Goal: Communication & Community: Answer question/provide support

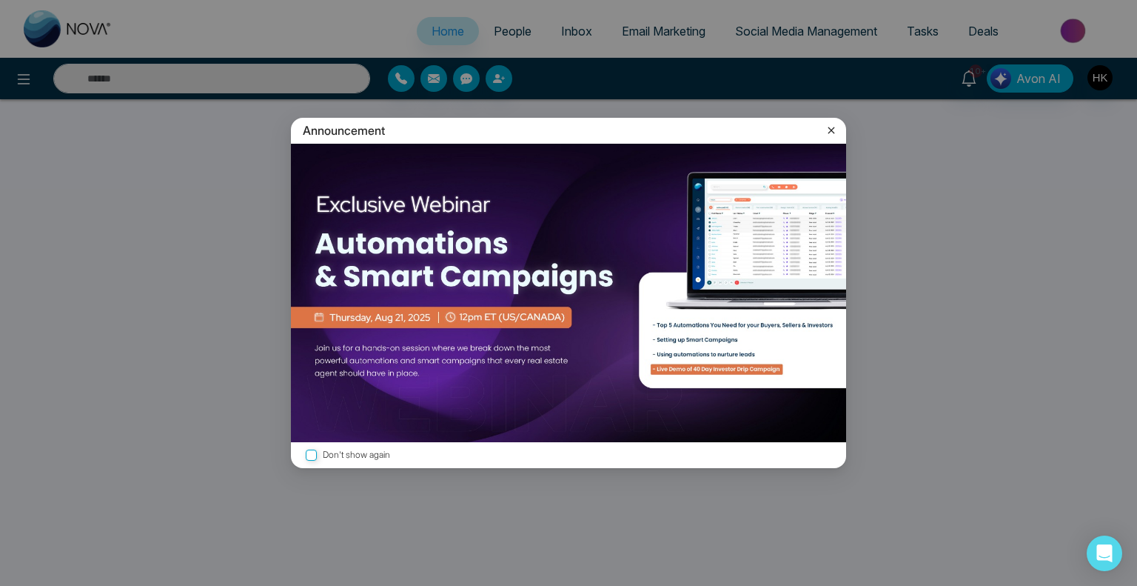
select select "*"
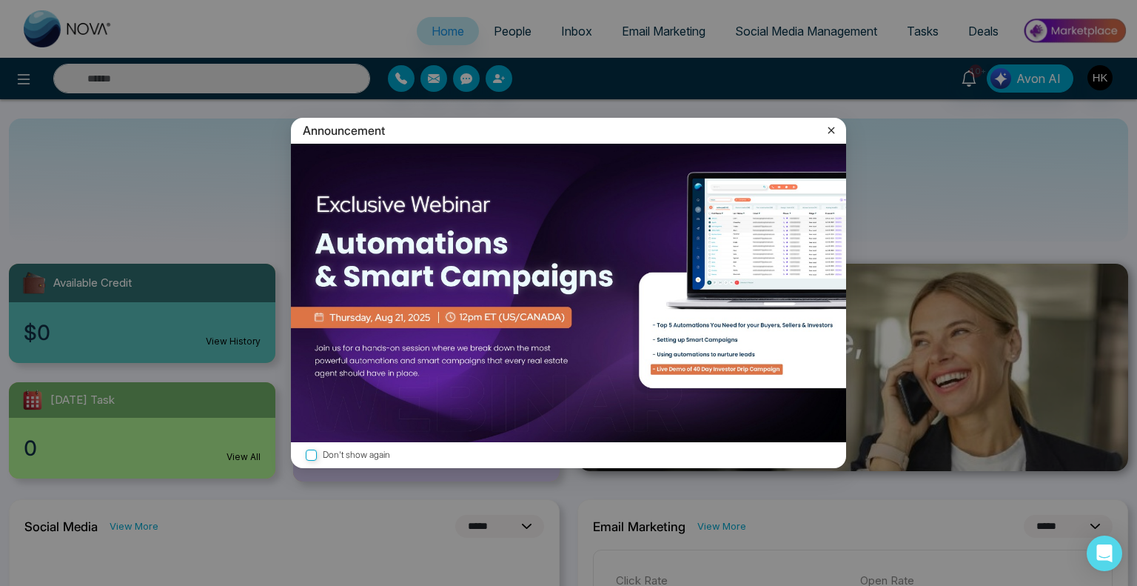
click at [830, 127] on icon at bounding box center [831, 130] width 15 height 15
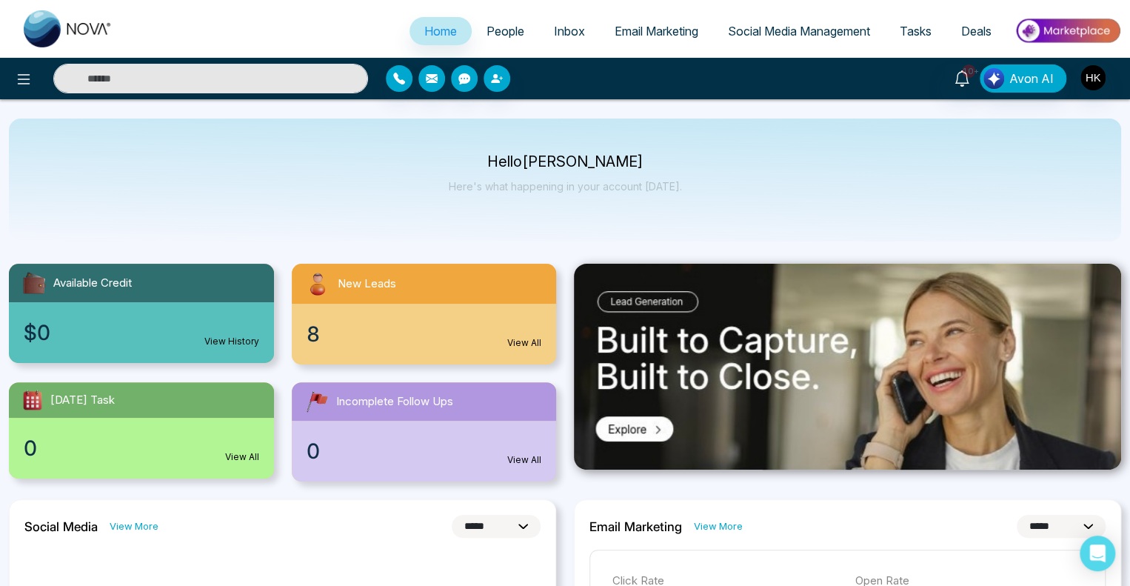
click at [498, 29] on span "People" at bounding box center [505, 31] width 38 height 15
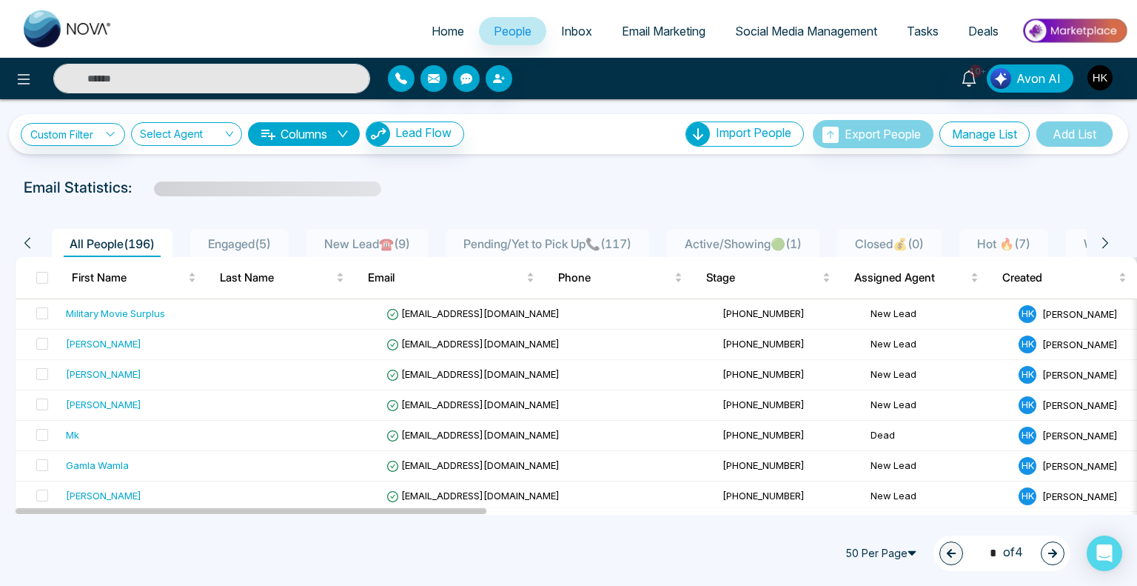
click at [379, 236] on span "New Lead☎️ ( 9 )" at bounding box center [367, 243] width 98 height 15
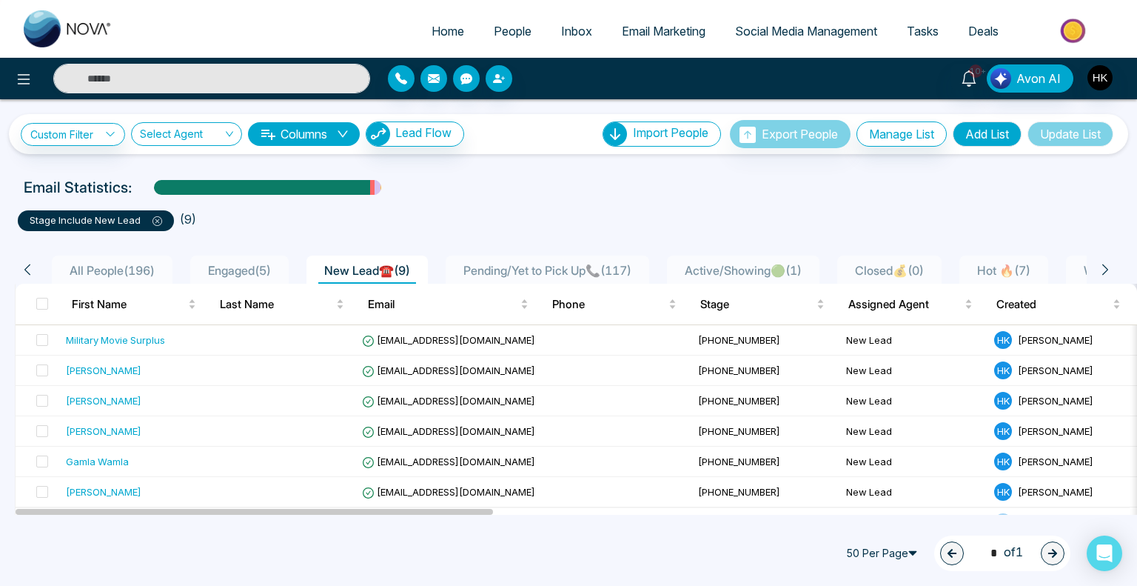
click at [675, 550] on div "50 Per Page 1 * of 1" at bounding box center [568, 553] width 1137 height 65
click at [98, 429] on div "[PERSON_NAME]" at bounding box center [104, 431] width 76 height 15
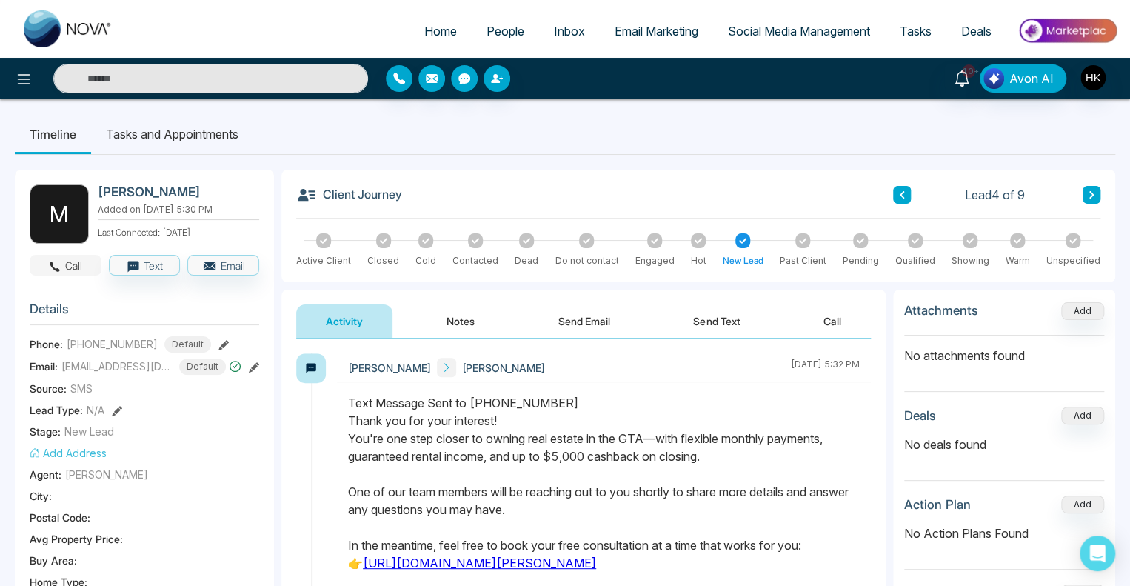
click at [67, 264] on button "Call" at bounding box center [66, 265] width 72 height 21
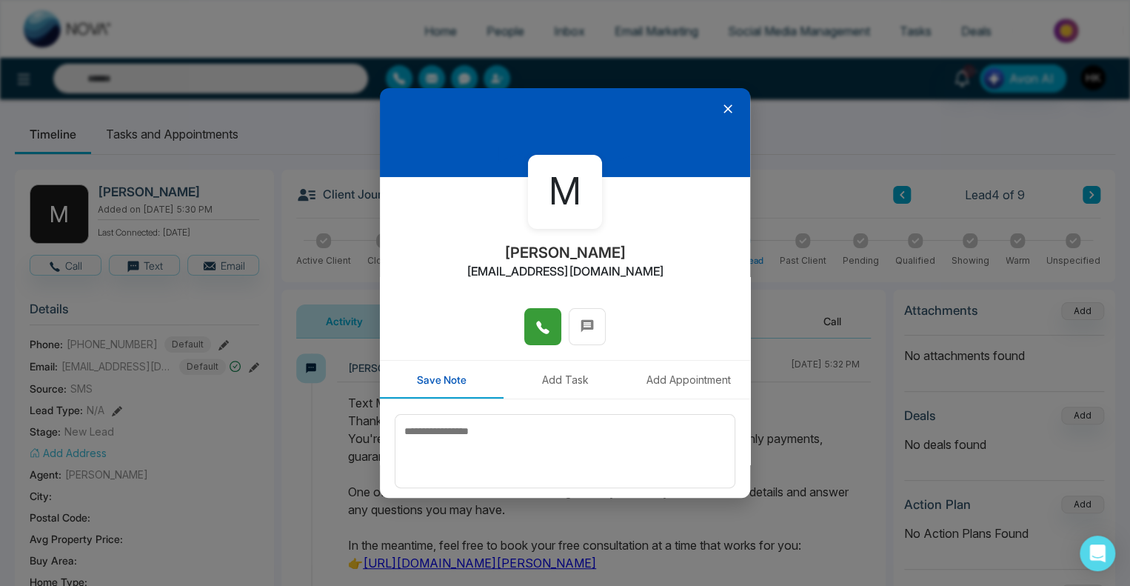
click at [543, 322] on icon at bounding box center [542, 327] width 15 height 15
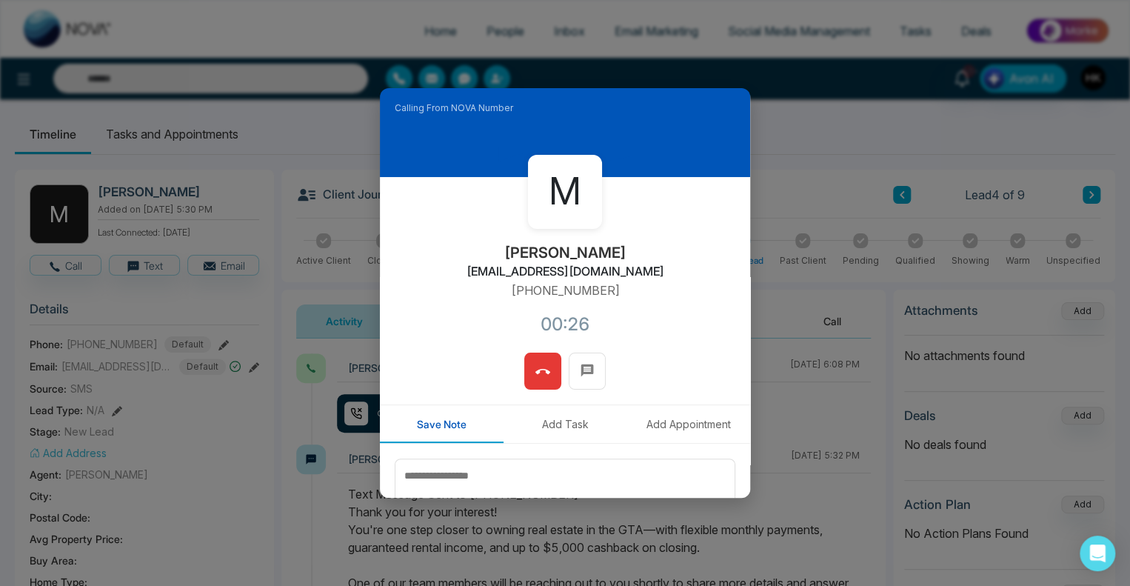
click at [543, 364] on span at bounding box center [542, 371] width 15 height 22
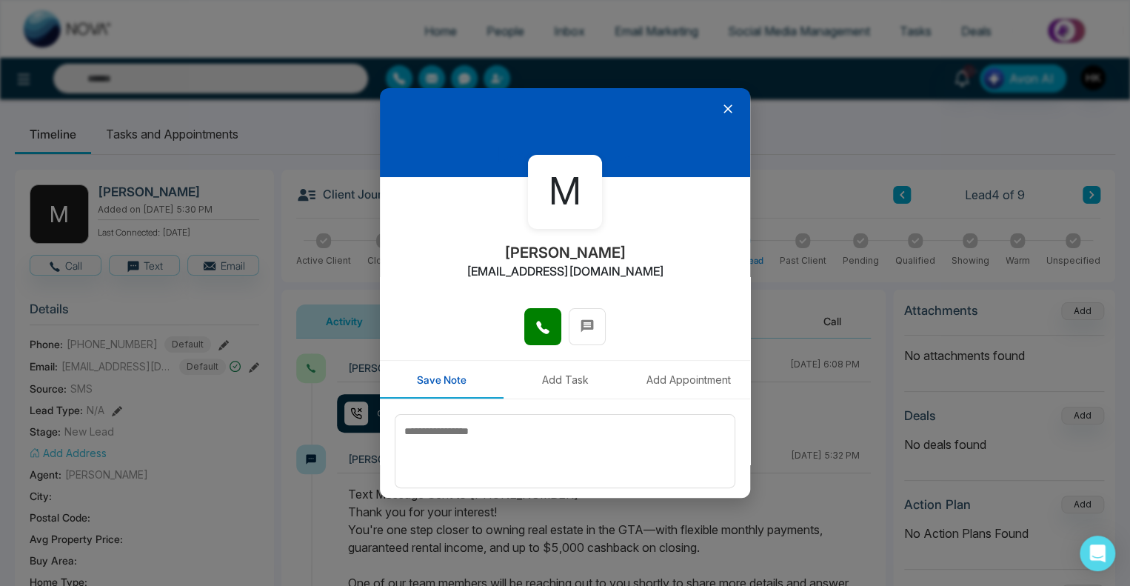
click at [720, 104] on icon at bounding box center [727, 108] width 15 height 15
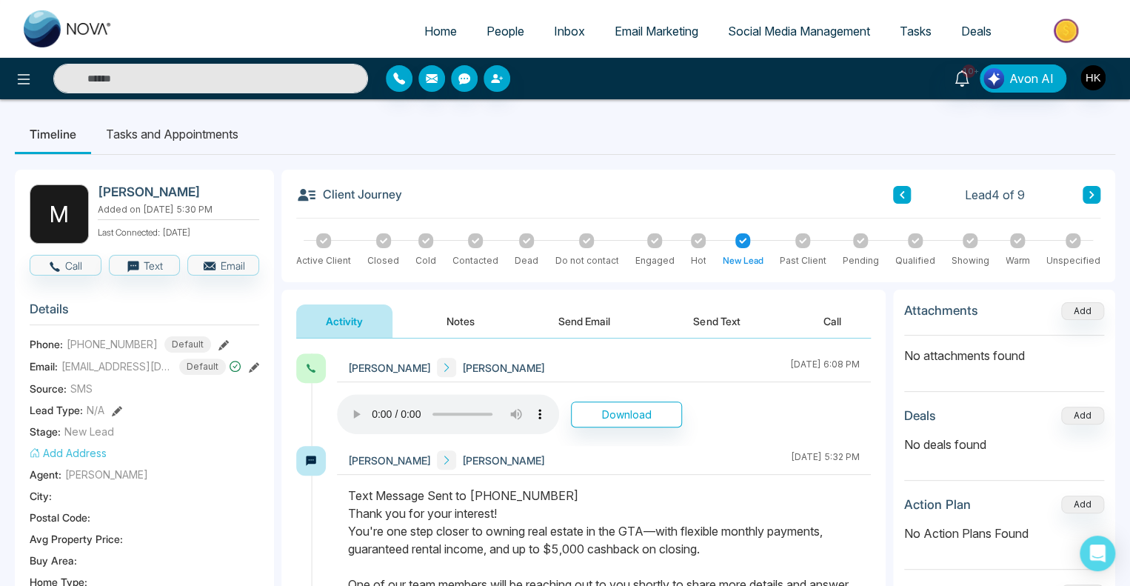
click at [725, 322] on button "Send Text" at bounding box center [716, 320] width 106 height 33
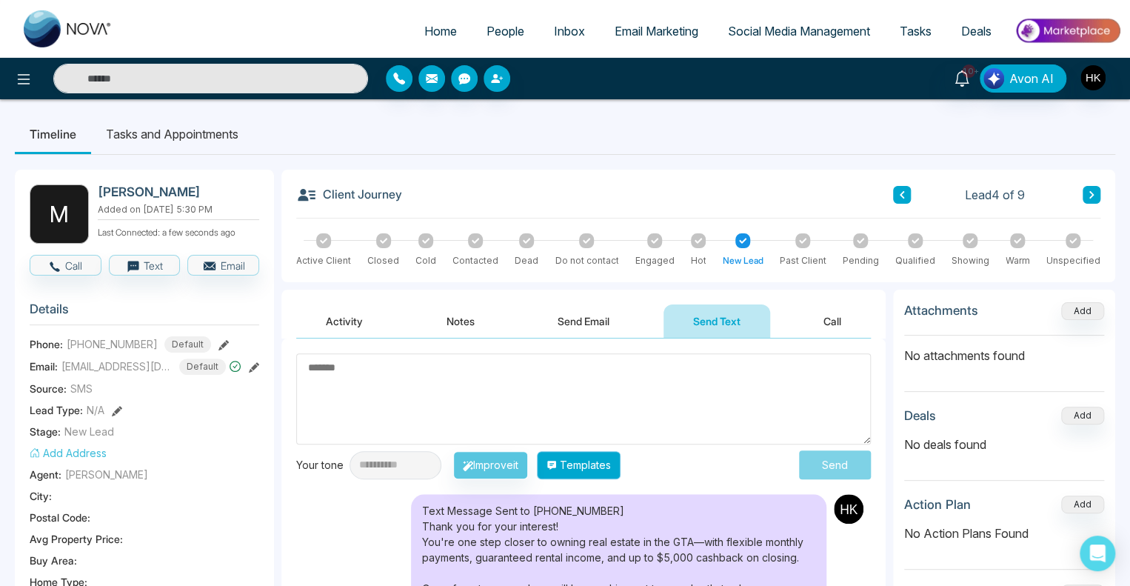
click at [620, 461] on button "Templates" at bounding box center [579, 465] width 84 height 28
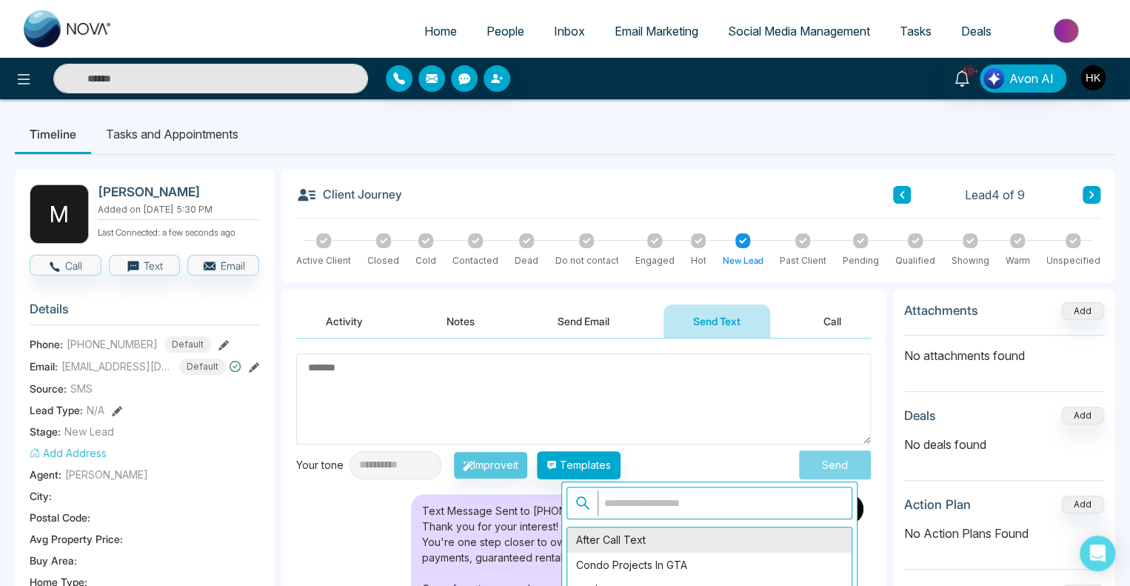
click at [629, 539] on div "After Call Text" at bounding box center [709, 539] width 284 height 25
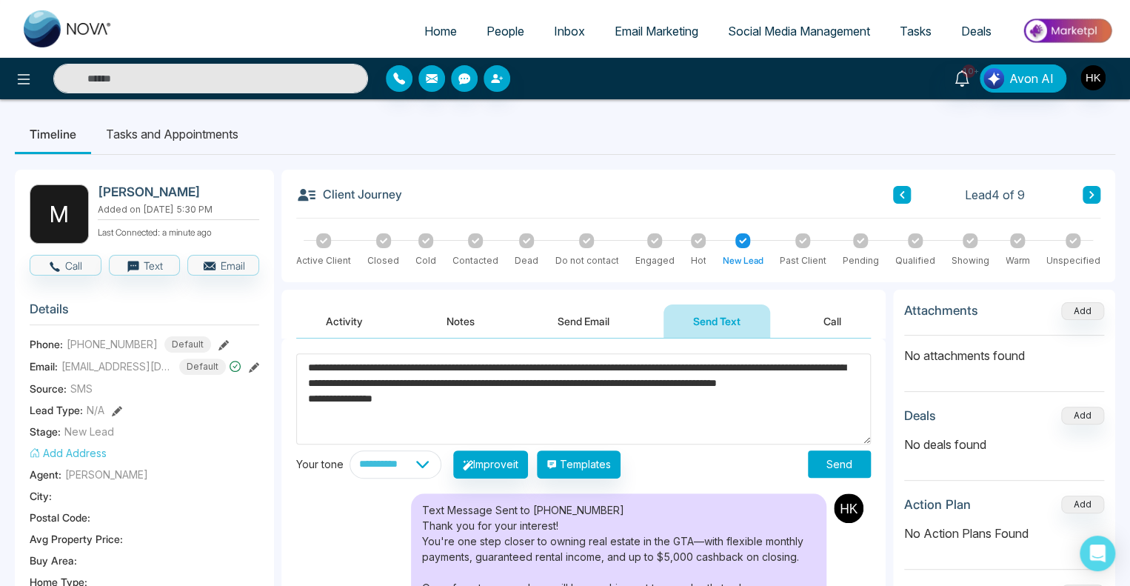
click at [724, 364] on textarea "**********" at bounding box center [583, 398] width 575 height 91
click at [719, 379] on textarea "**********" at bounding box center [583, 398] width 575 height 91
click at [717, 358] on textarea "**********" at bounding box center [583, 398] width 575 height 91
click at [743, 412] on textarea "**********" at bounding box center [583, 398] width 575 height 91
type textarea "**********"
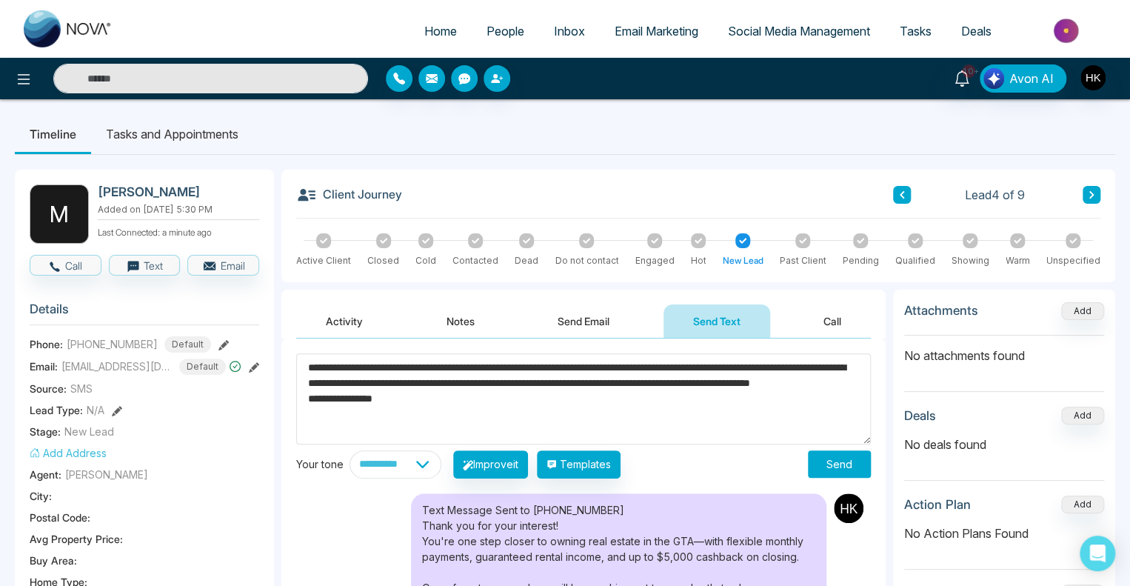
click at [826, 469] on button "Send" at bounding box center [839, 463] width 63 height 27
click at [607, 320] on button "Send Email" at bounding box center [583, 320] width 111 height 33
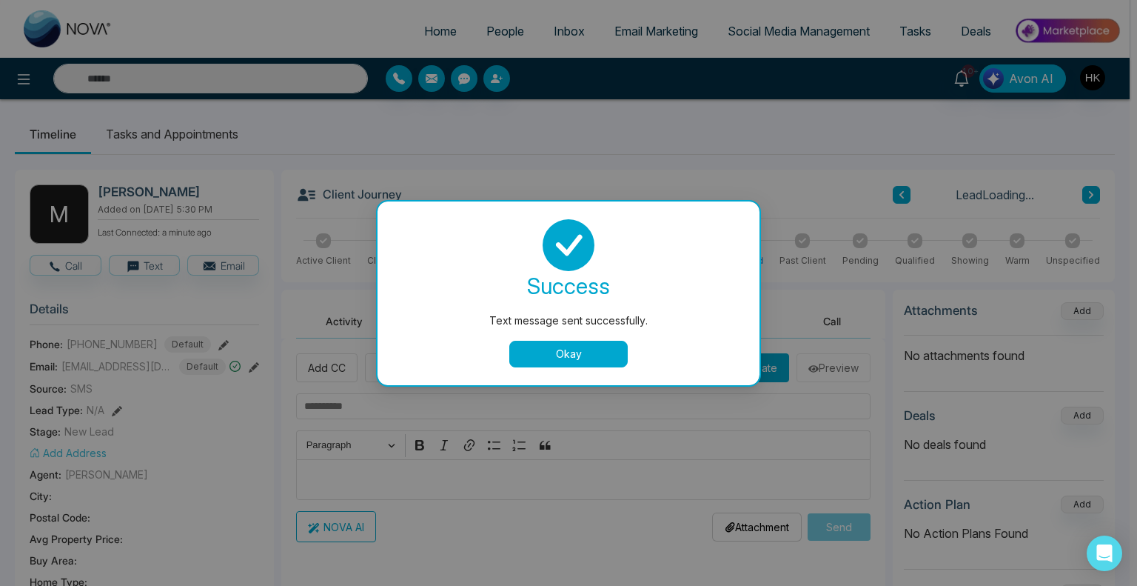
click at [599, 349] on button "Okay" at bounding box center [568, 354] width 118 height 27
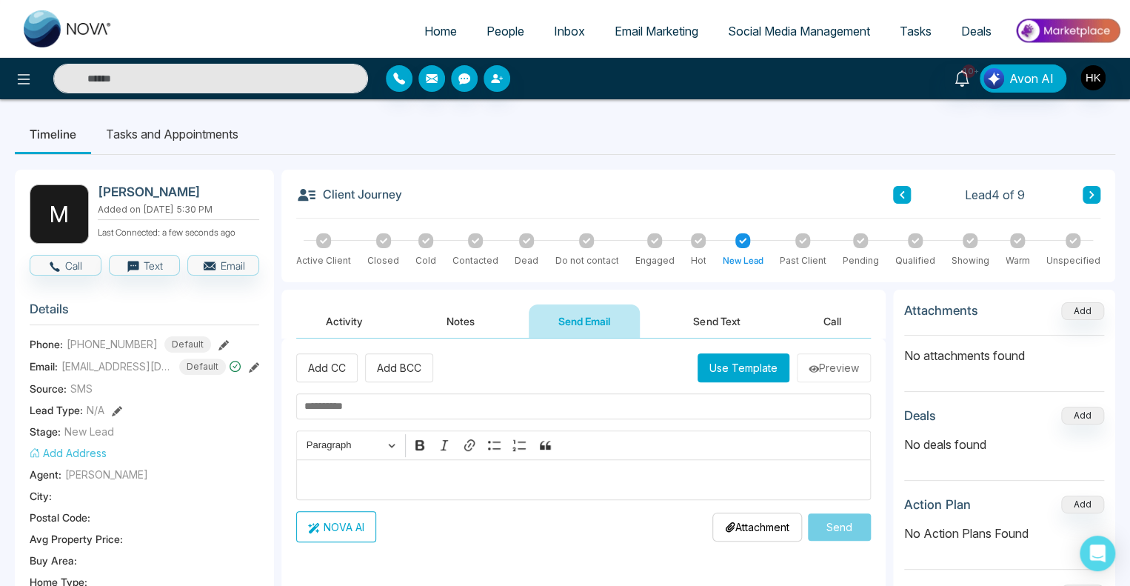
click at [763, 369] on button "Use Template" at bounding box center [743, 367] width 92 height 29
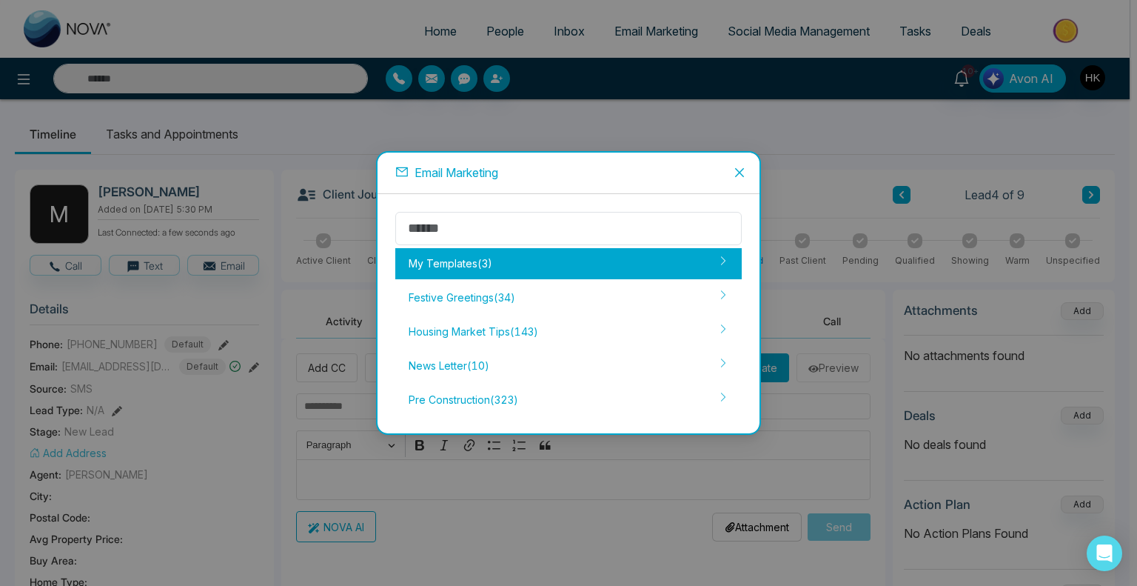
click at [456, 251] on div "My Templates ( 3 )" at bounding box center [568, 263] width 347 height 31
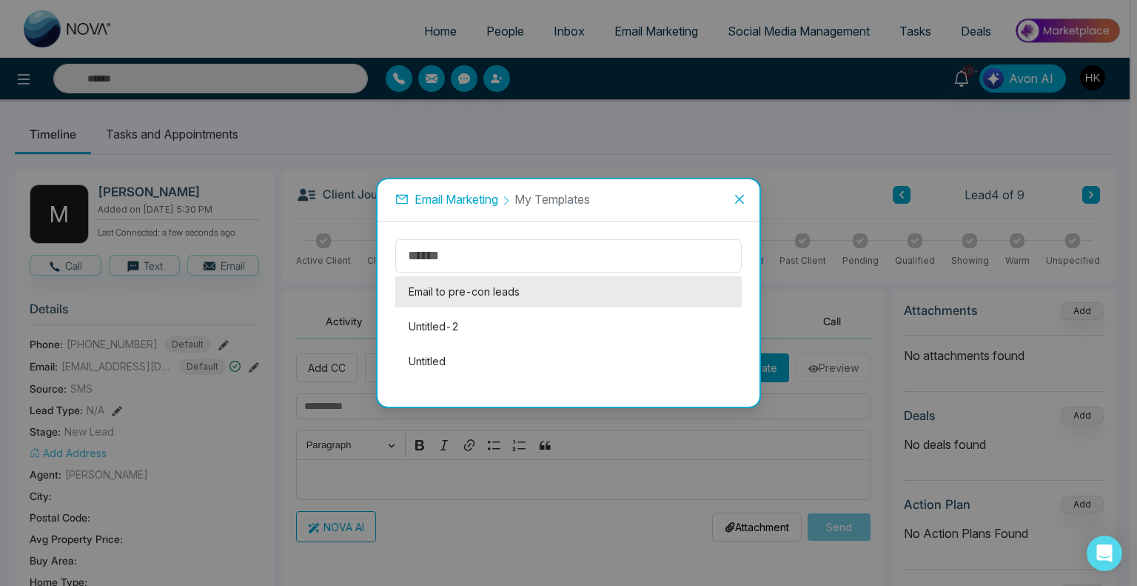
click at [446, 295] on li "Email to pre-con leads" at bounding box center [568, 291] width 347 height 31
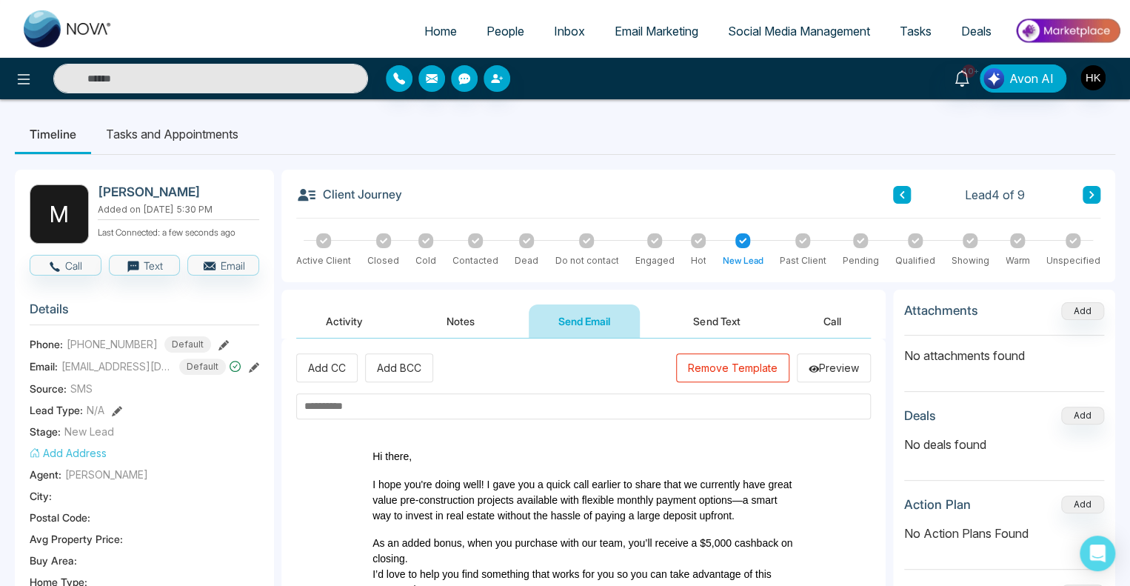
click at [383, 401] on input "text" at bounding box center [583, 406] width 575 height 26
type input "*"
type input "**********"
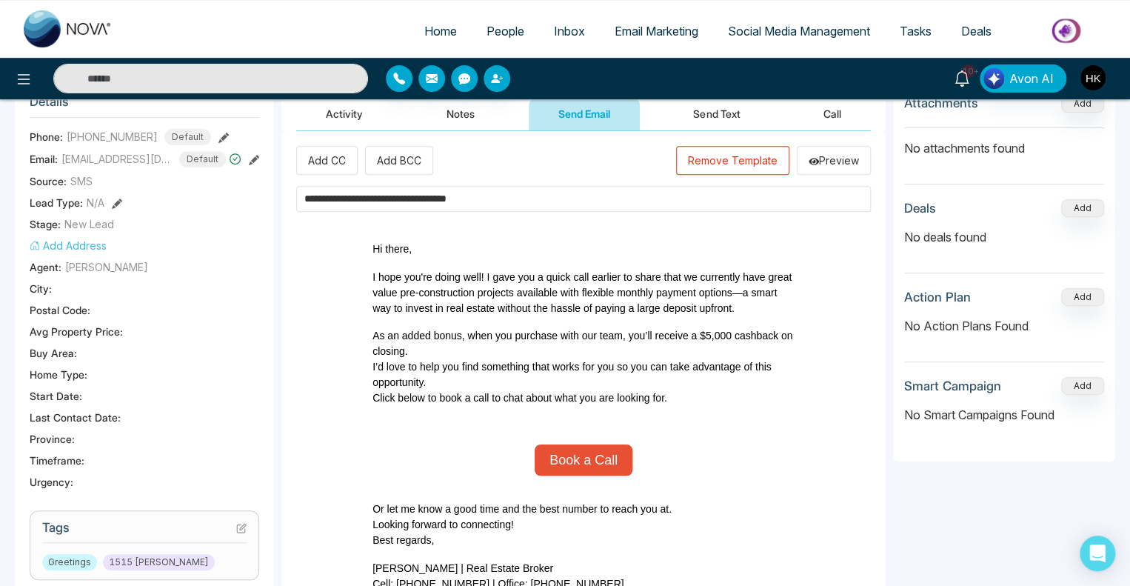
scroll to position [370, 0]
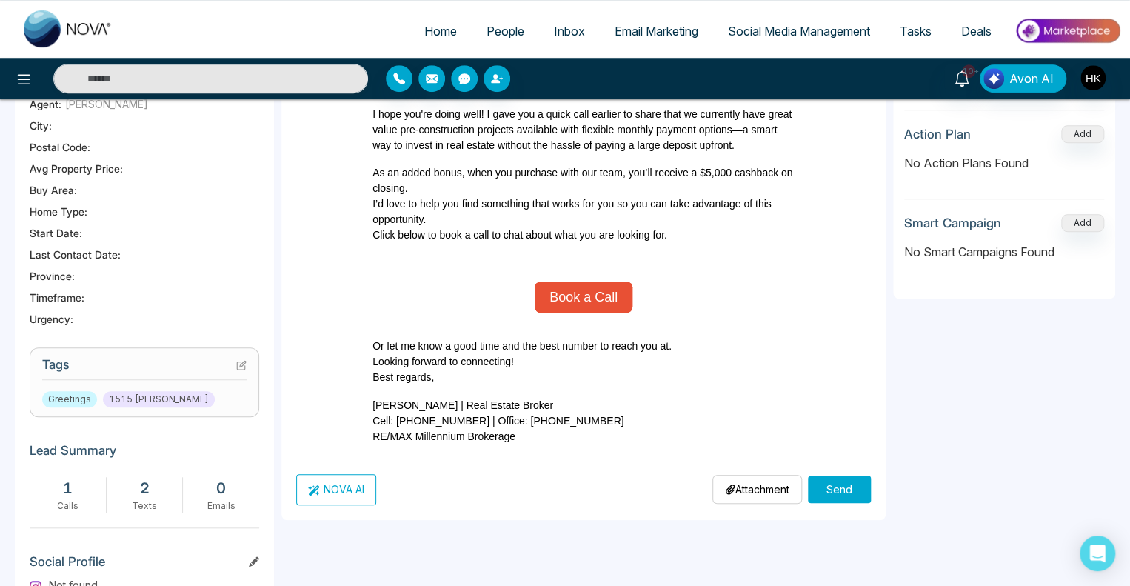
click at [846, 487] on button "Send" at bounding box center [839, 488] width 63 height 27
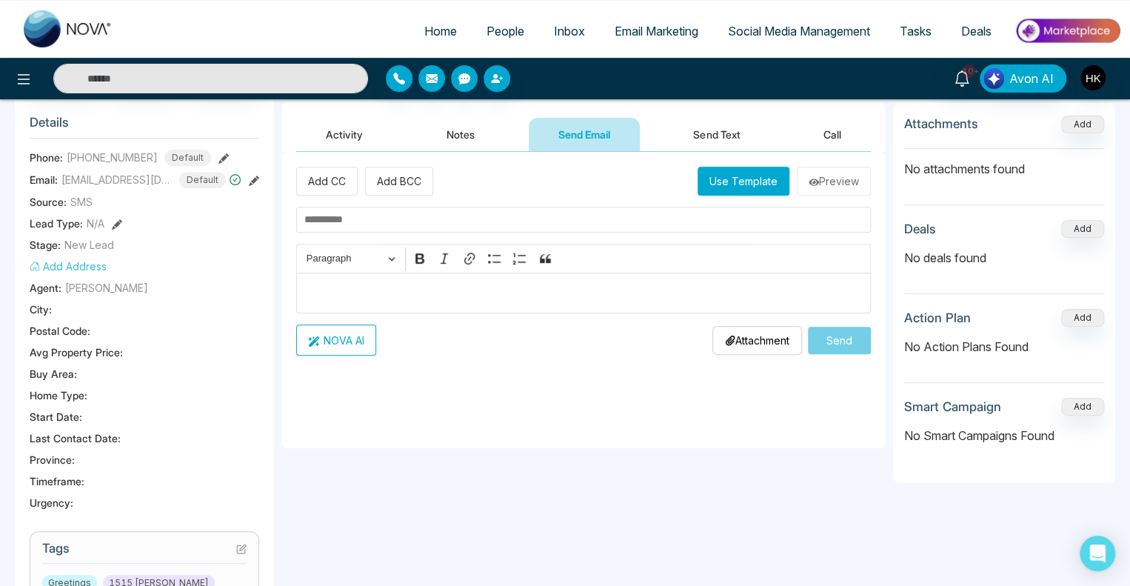
scroll to position [0, 0]
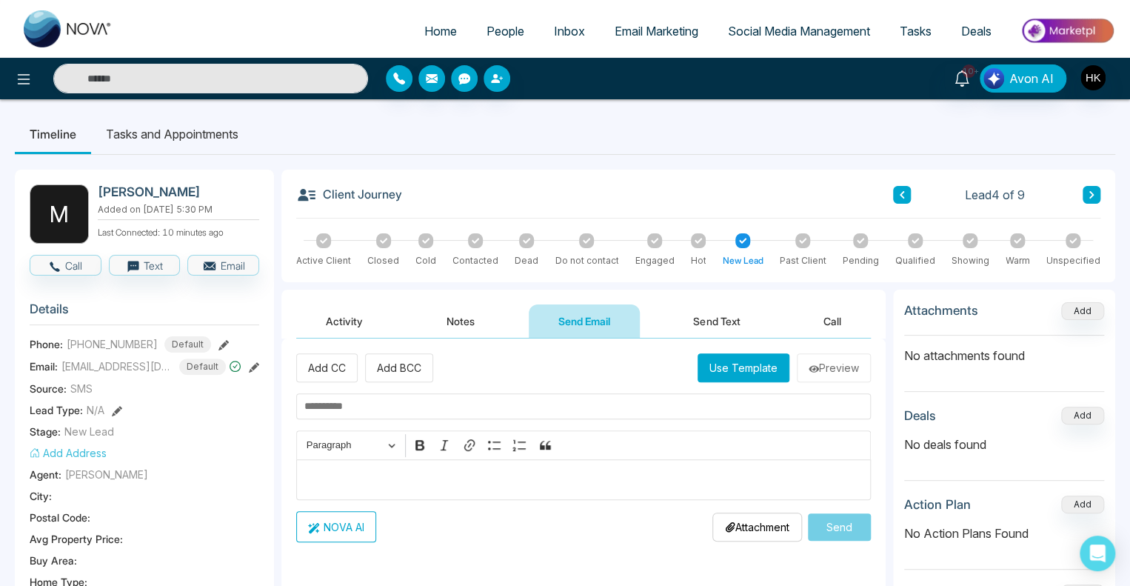
click at [697, 322] on button "Send Text" at bounding box center [716, 320] width 106 height 33
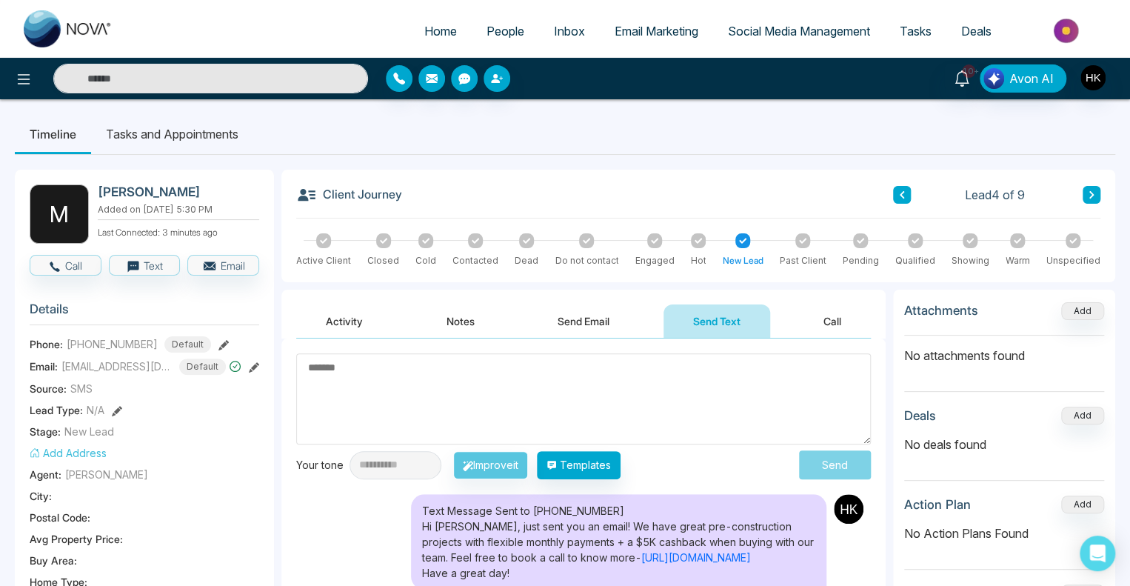
click at [903, 195] on icon at bounding box center [901, 194] width 7 height 9
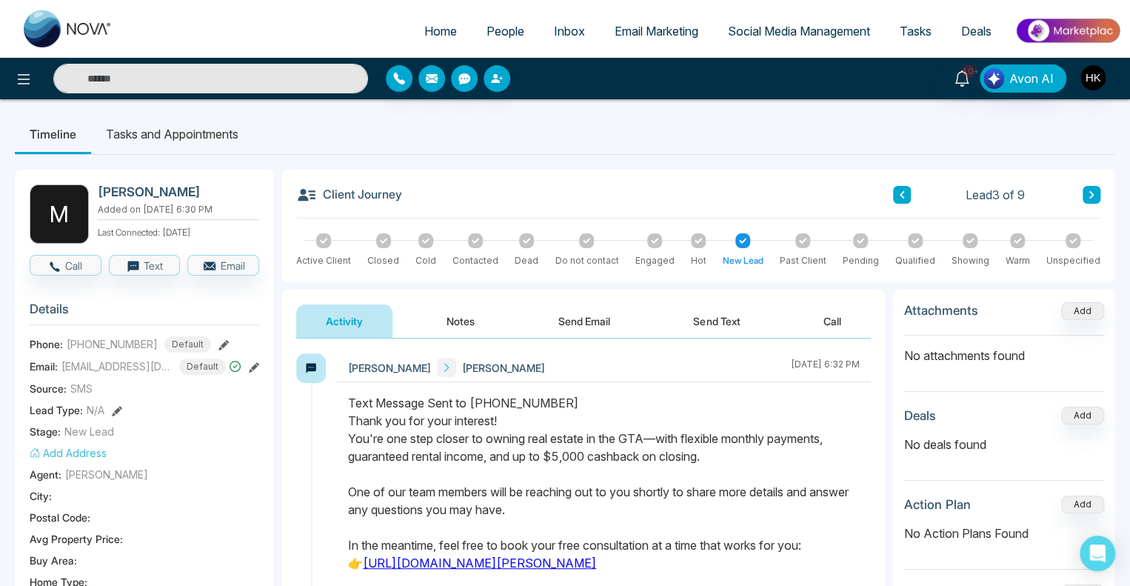
drag, startPoint x: 381, startPoint y: 455, endPoint x: 757, endPoint y: 473, distance: 376.6
click at [757, 473] on div "Text Message Sent to [PHONE_NUMBER] Thank you for your interest! You're one ste…" at bounding box center [604, 518] width 512 height 249
click at [760, 473] on div "Text Message Sent to [PHONE_NUMBER] Thank you for your interest! You're one ste…" at bounding box center [604, 518] width 512 height 249
click at [758, 464] on div "Text Message Sent to [PHONE_NUMBER] Thank you for your interest! You're one ste…" at bounding box center [604, 518] width 512 height 249
click at [68, 265] on button "Call" at bounding box center [66, 265] width 72 height 21
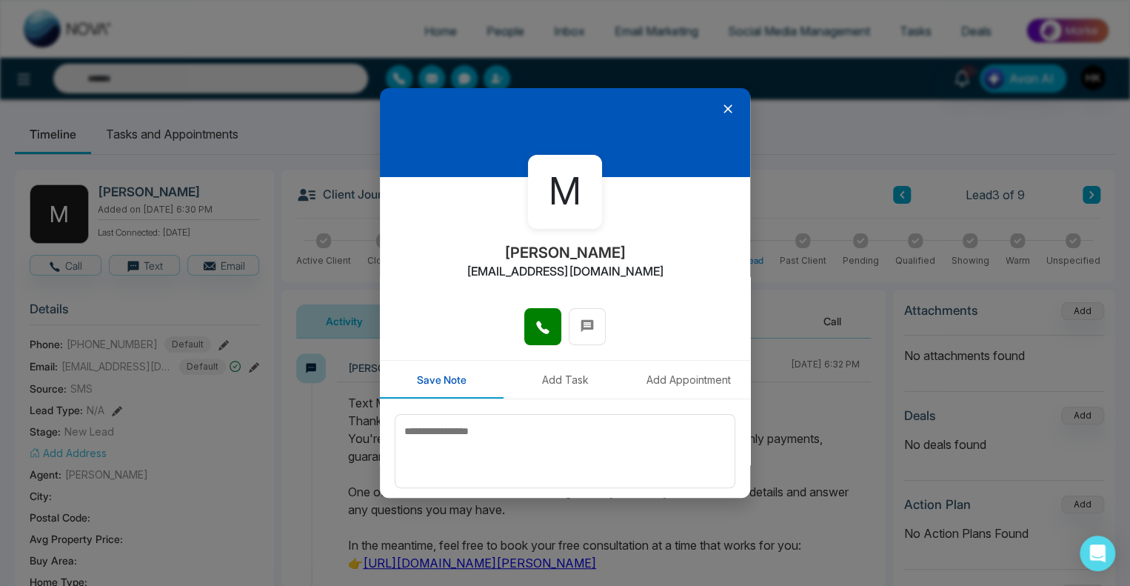
click at [505, 321] on div at bounding box center [565, 334] width 370 height 52
click at [536, 324] on icon at bounding box center [542, 327] width 13 height 13
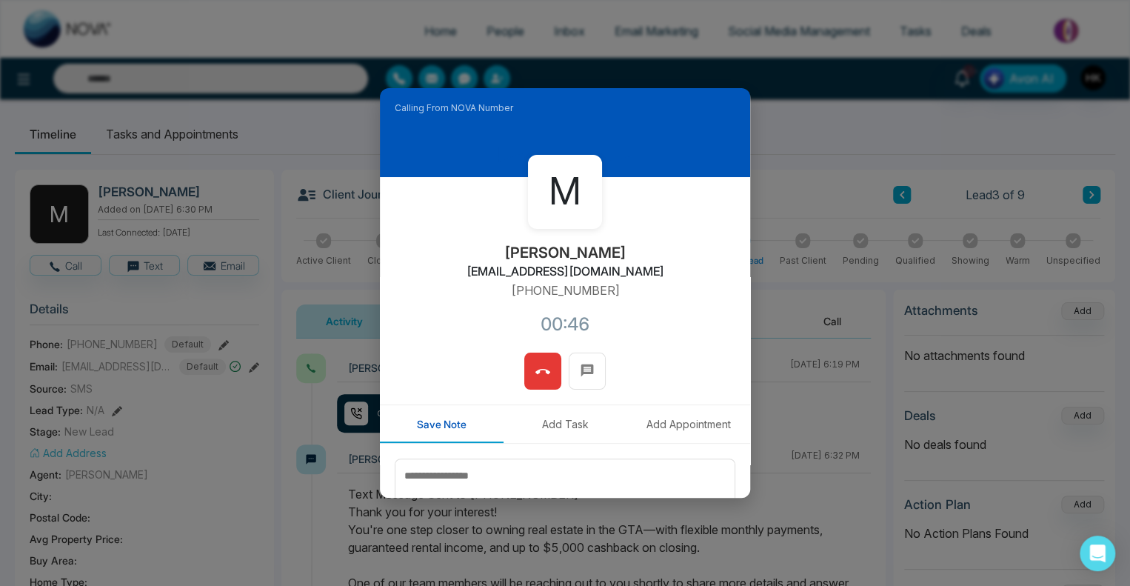
click at [543, 377] on icon at bounding box center [542, 371] width 15 height 15
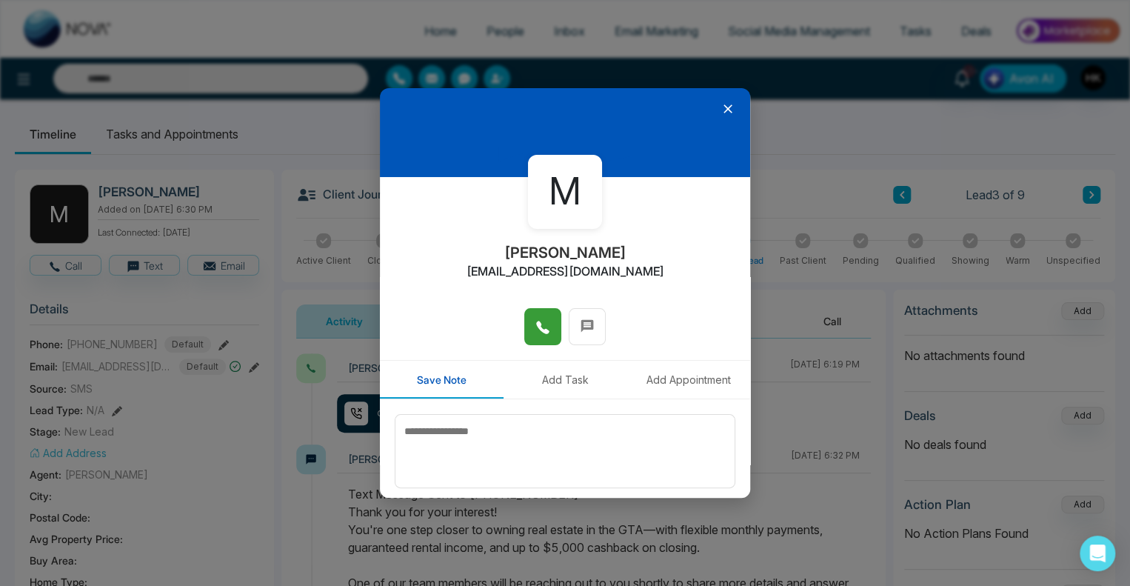
click at [541, 337] on span at bounding box center [542, 326] width 15 height 22
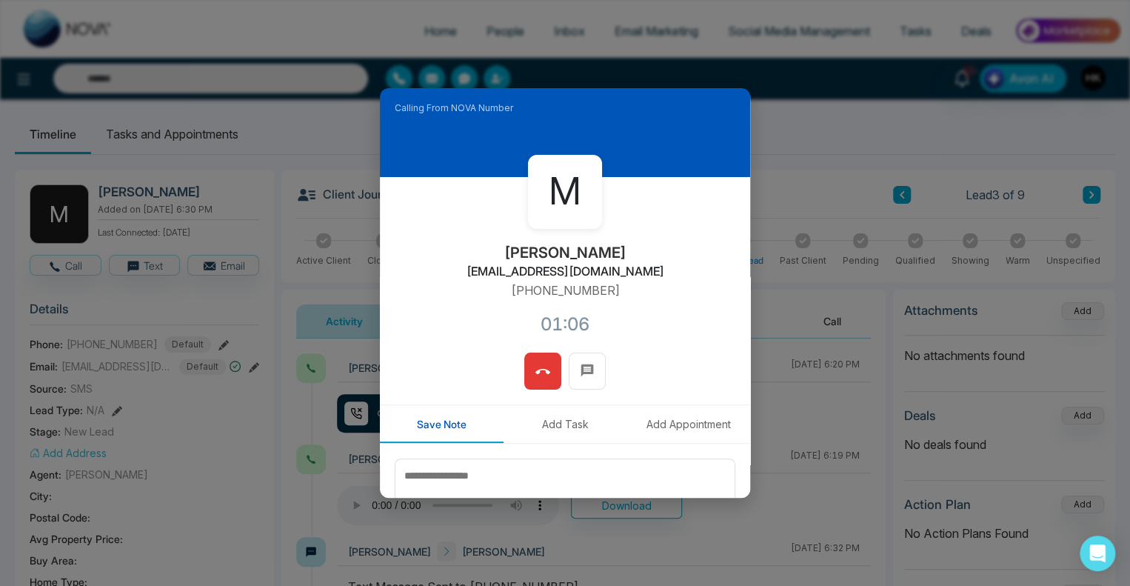
click at [537, 372] on icon at bounding box center [542, 371] width 15 height 15
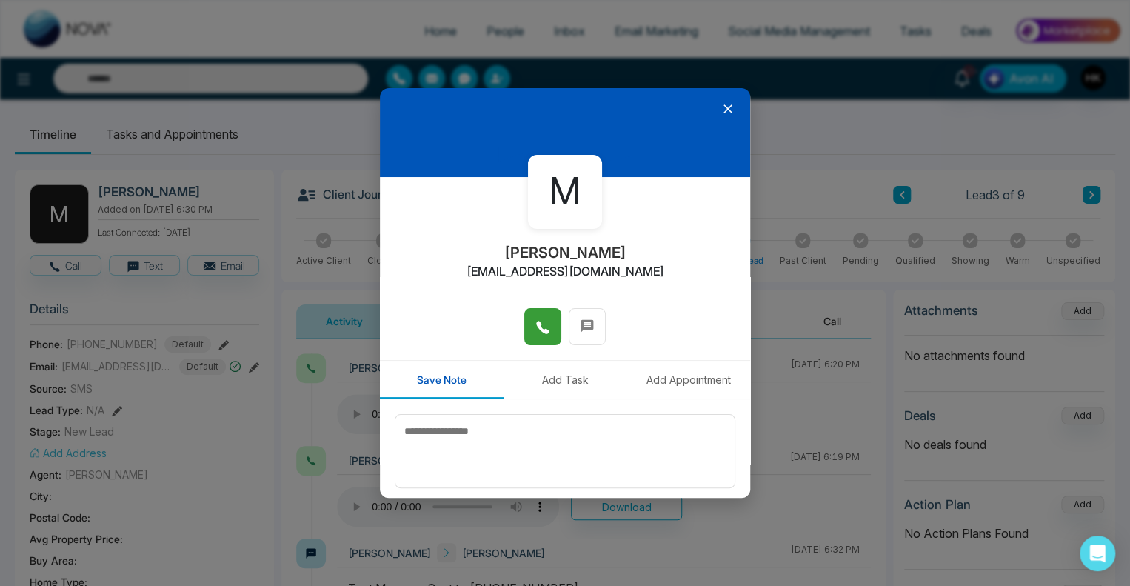
click at [720, 104] on icon at bounding box center [727, 108] width 15 height 15
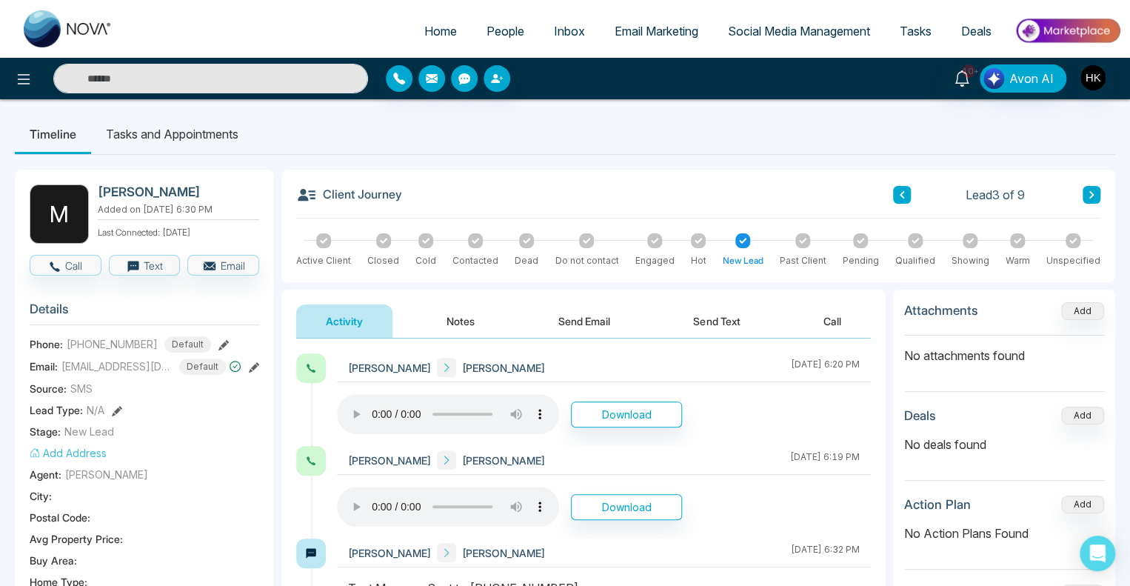
click at [459, 324] on button "Notes" at bounding box center [460, 320] width 87 height 33
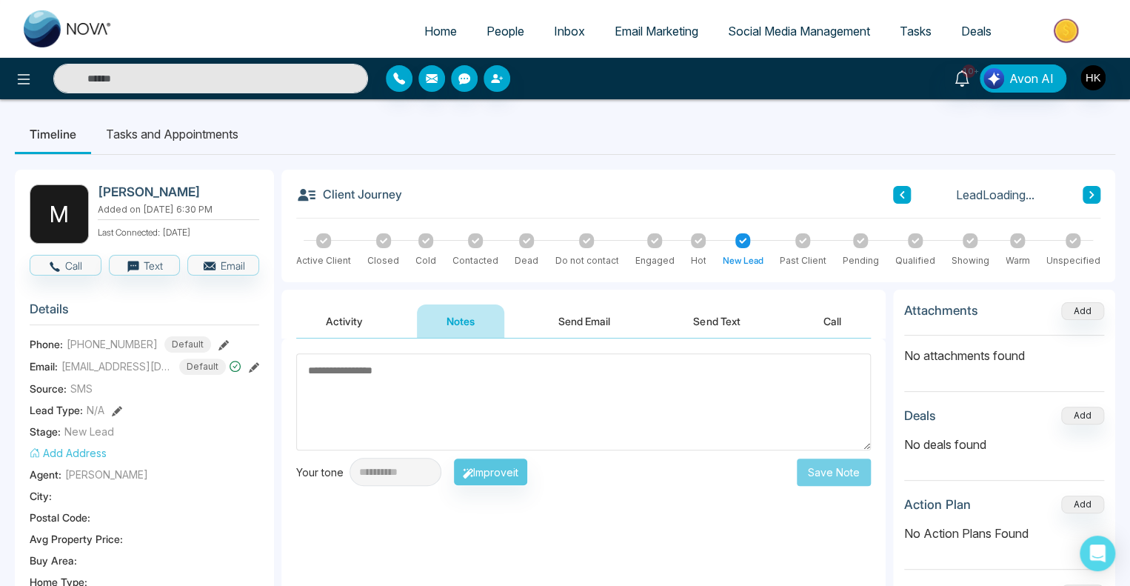
click at [399, 376] on textarea at bounding box center [583, 401] width 575 height 97
click at [349, 377] on textarea at bounding box center [583, 401] width 575 height 97
type textarea "*"
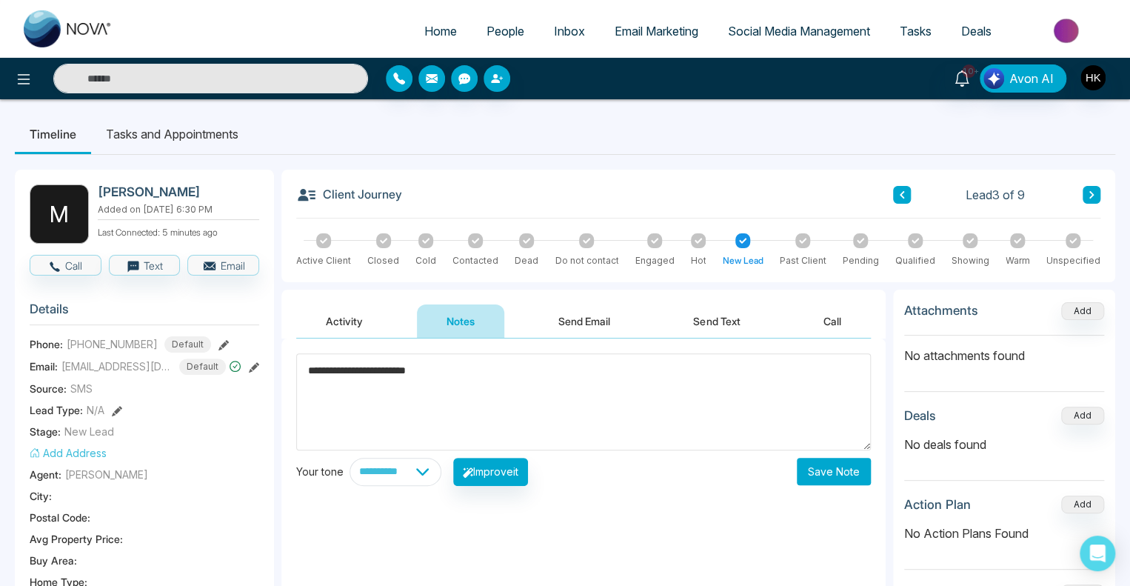
type textarea "**********"
click at [827, 466] on button "Save Note" at bounding box center [834, 471] width 74 height 27
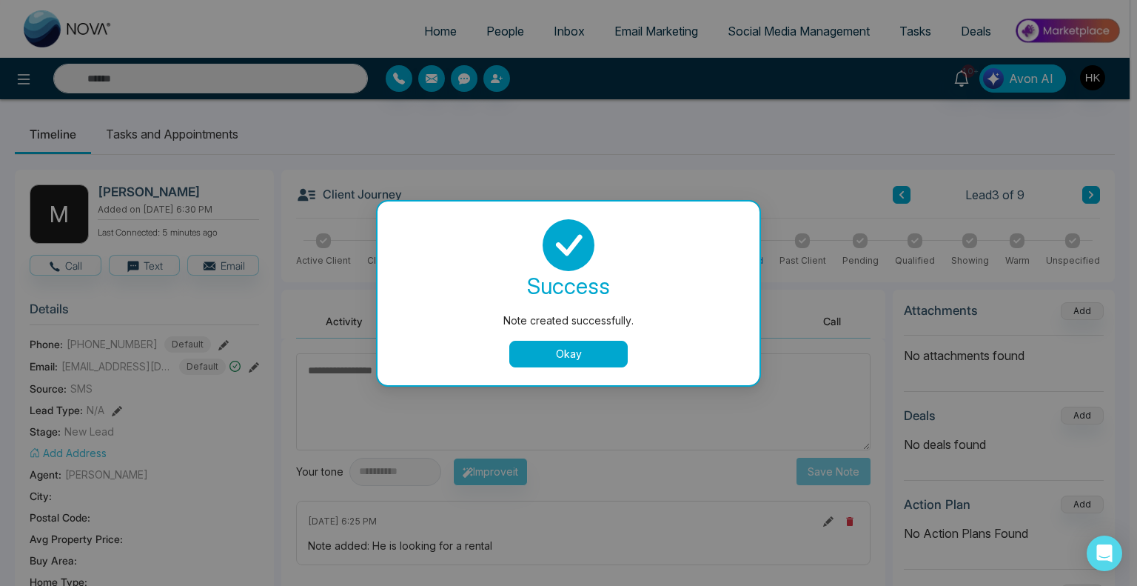
click at [597, 355] on button "Okay" at bounding box center [568, 354] width 118 height 27
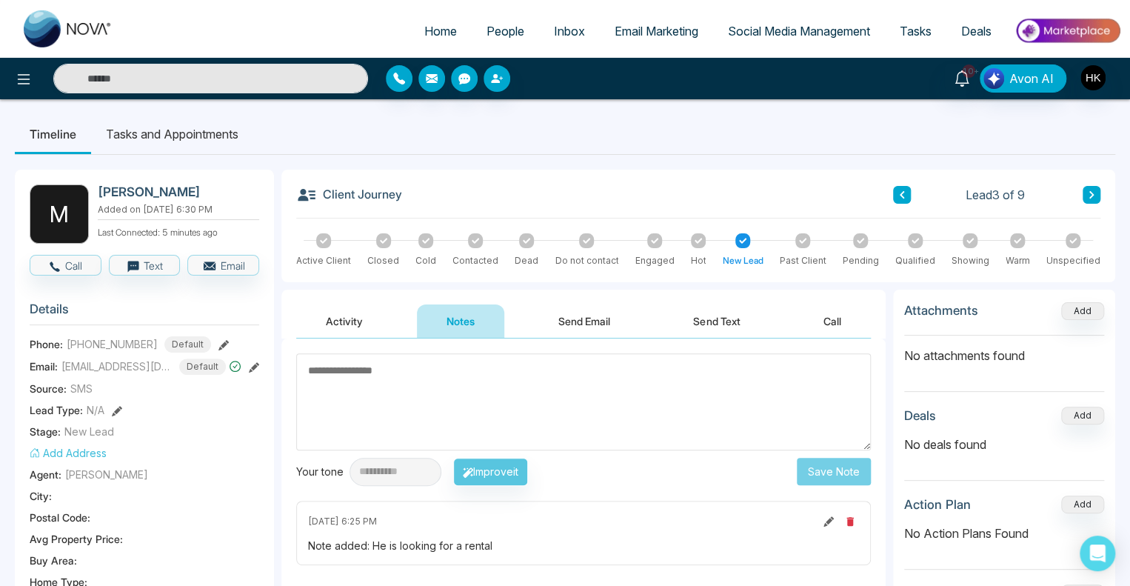
click at [527, 240] on icon at bounding box center [526, 240] width 7 height 7
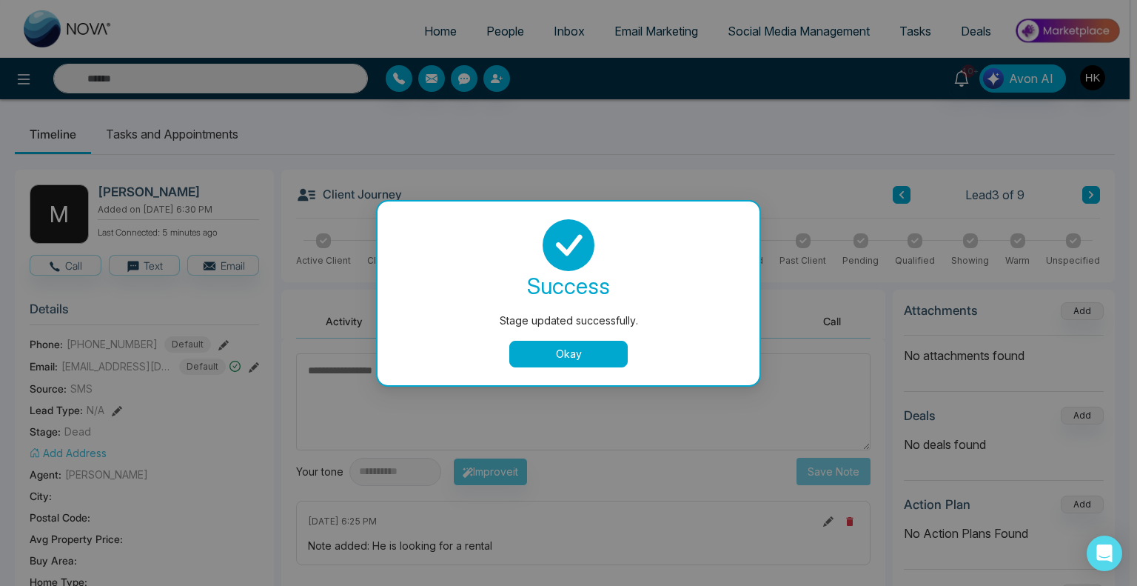
click at [601, 353] on button "Okay" at bounding box center [568, 354] width 118 height 27
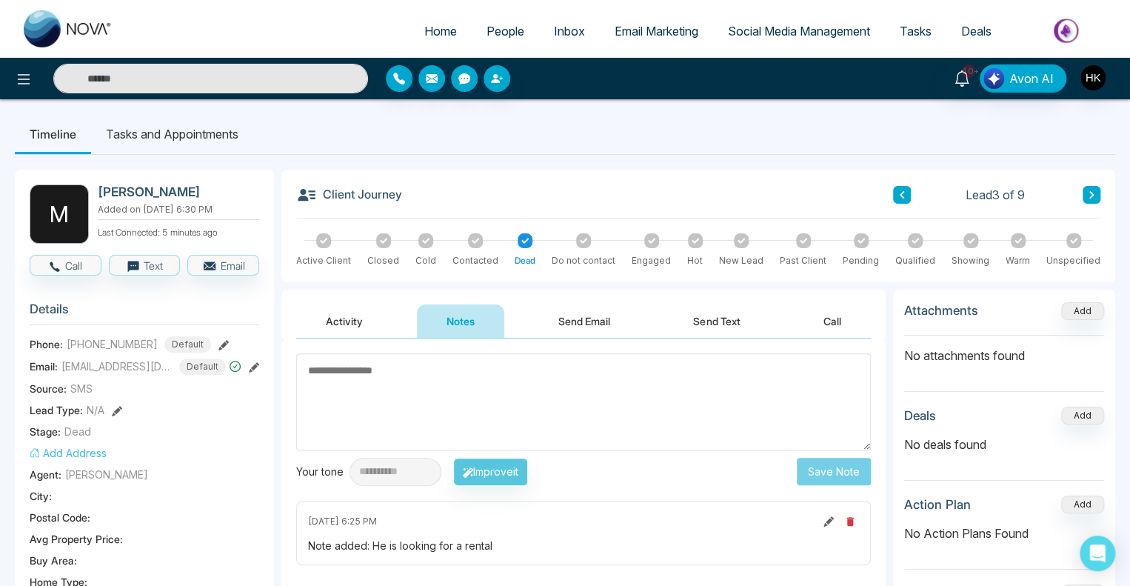
click at [903, 193] on icon at bounding box center [901, 194] width 7 height 9
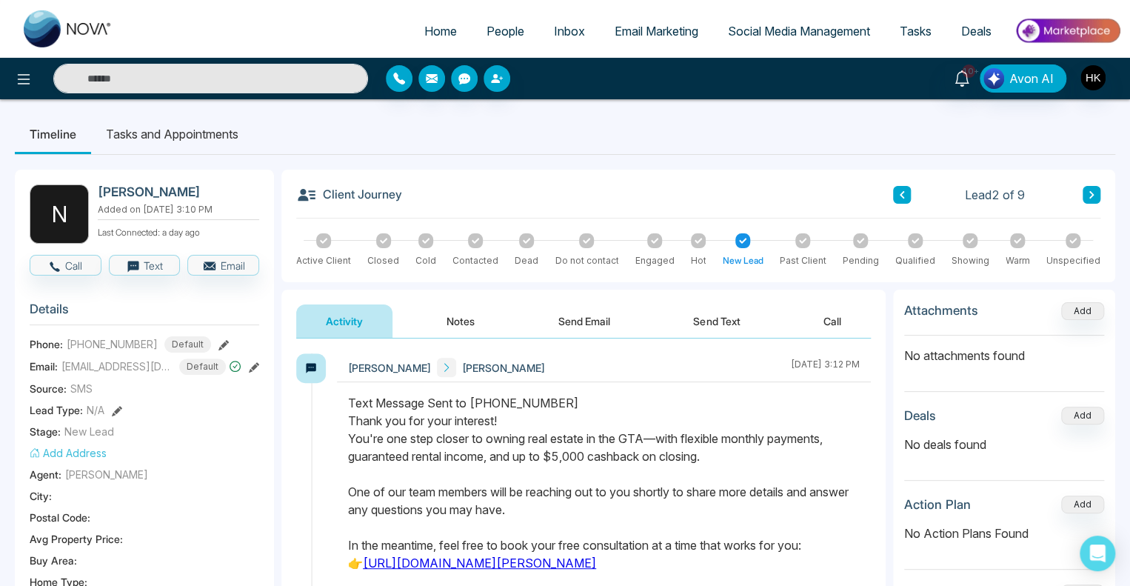
click at [655, 186] on div "Client Journey Lead 2 of 9" at bounding box center [698, 201] width 804 height 34
click at [68, 267] on button "Call" at bounding box center [66, 265] width 72 height 21
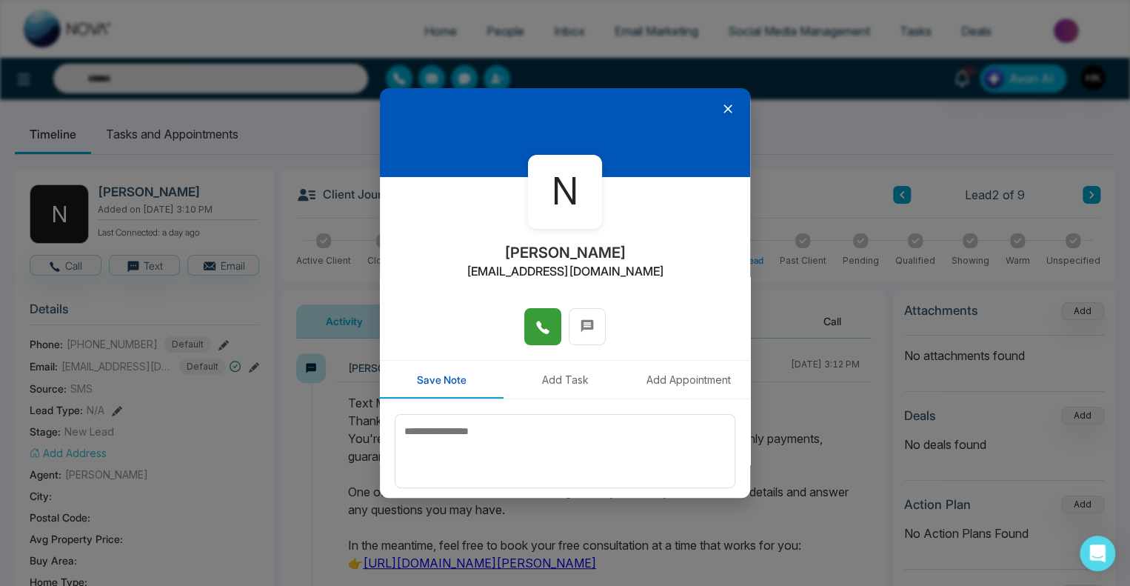
click at [542, 319] on span at bounding box center [542, 326] width 15 height 22
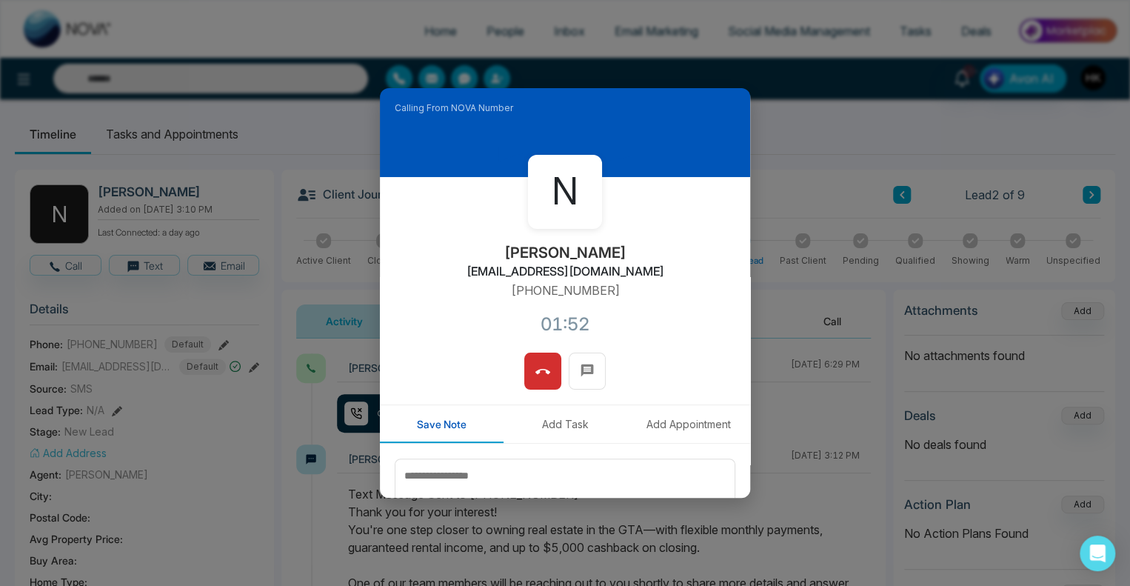
click at [549, 361] on button at bounding box center [542, 370] width 37 height 37
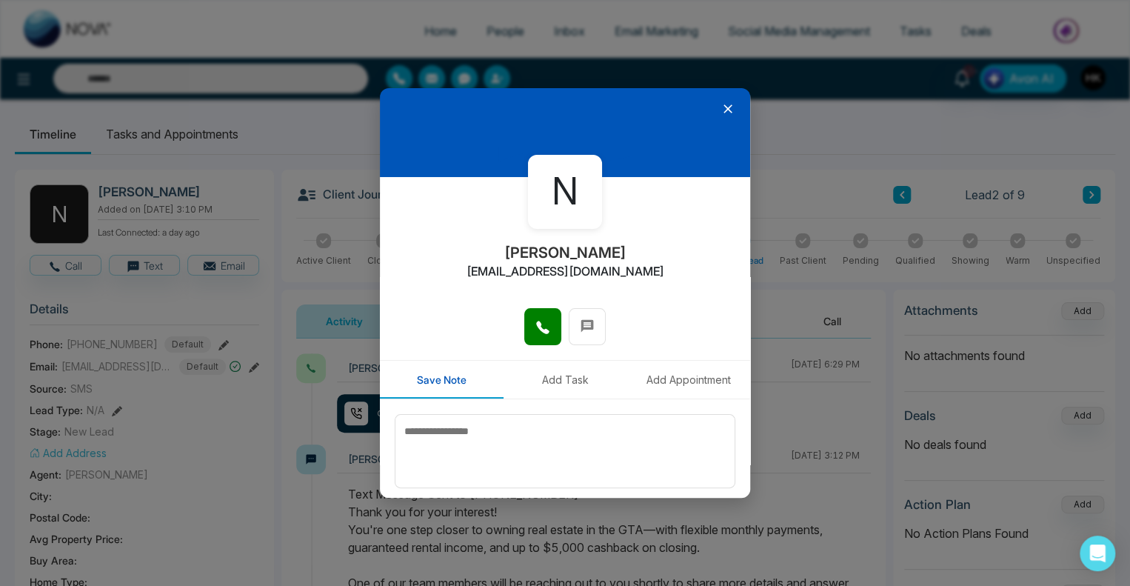
click at [720, 113] on icon at bounding box center [727, 108] width 15 height 15
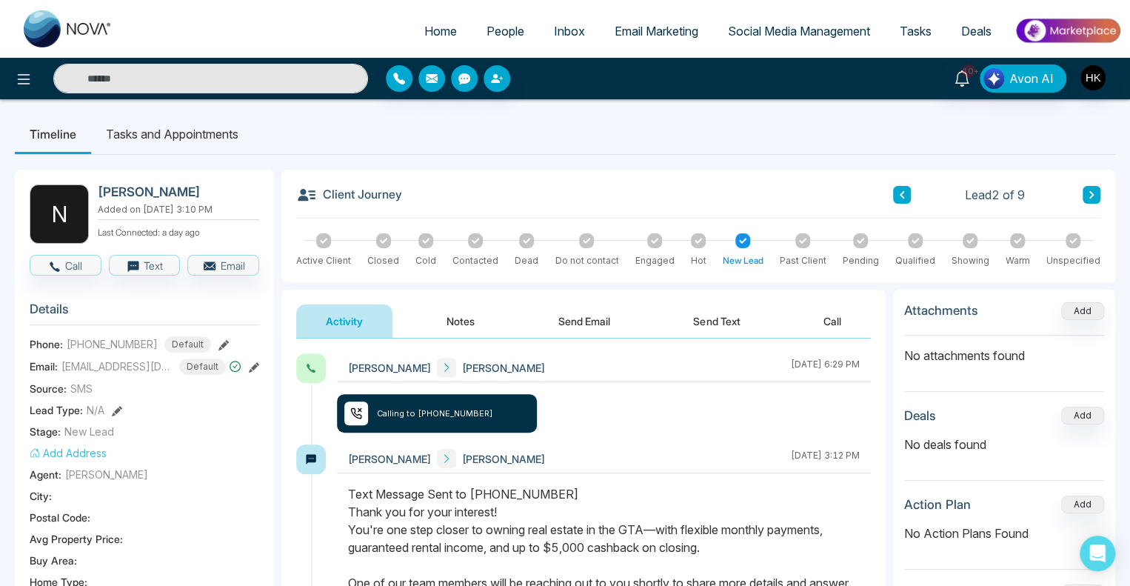
click at [472, 322] on button "Notes" at bounding box center [460, 320] width 87 height 33
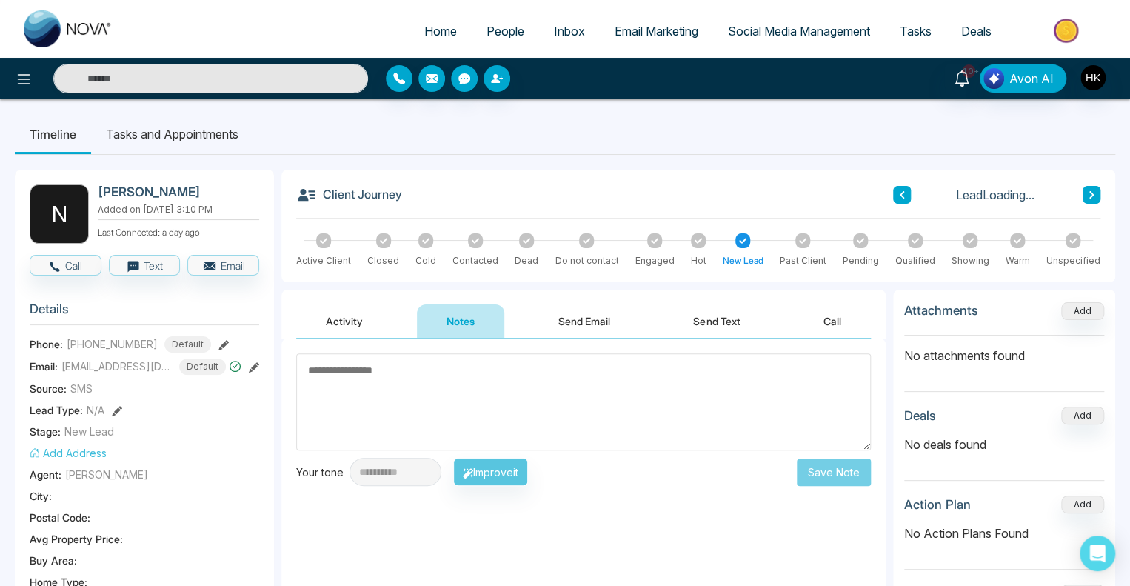
click at [424, 389] on textarea at bounding box center [583, 401] width 575 height 97
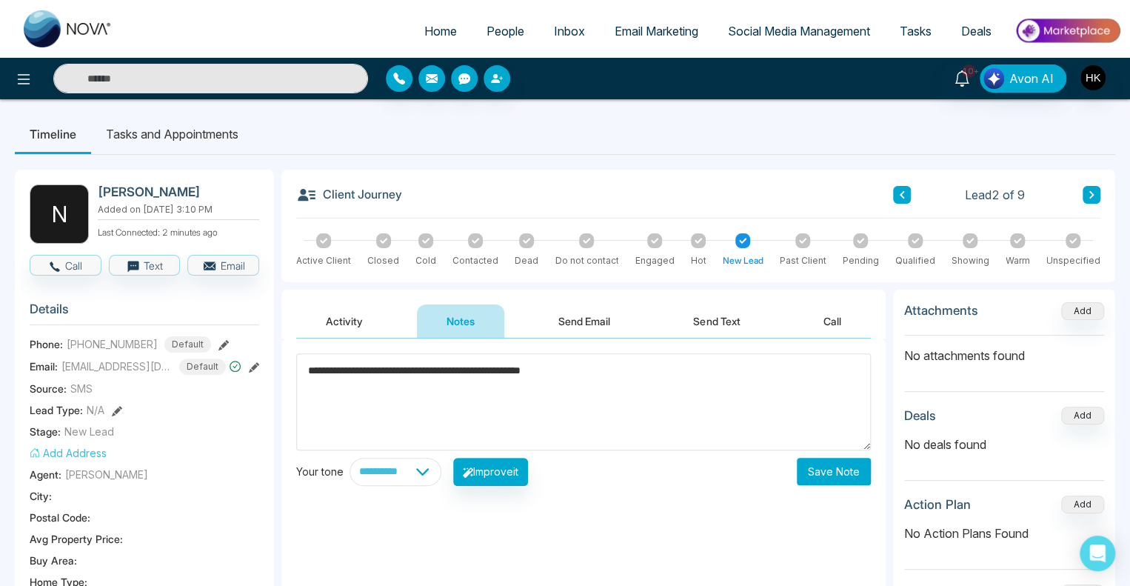
drag, startPoint x: 597, startPoint y: 380, endPoint x: 284, endPoint y: 352, distance: 314.5
click at [284, 352] on div "**********" at bounding box center [583, 486] width 604 height 296
type textarea "**********"
click at [826, 472] on button "Save Note" at bounding box center [834, 471] width 74 height 27
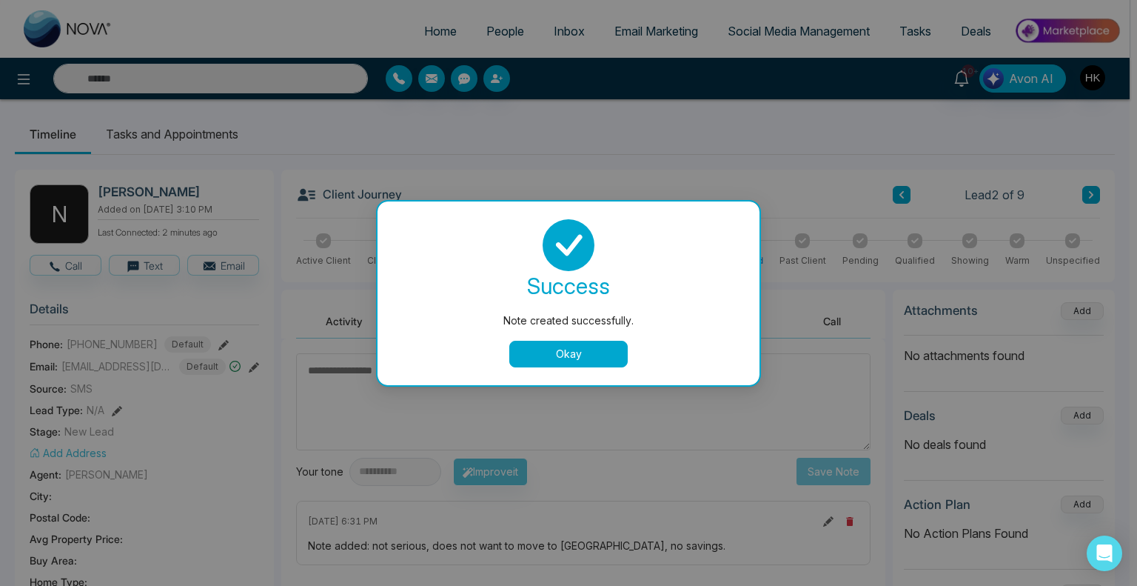
click at [579, 356] on button "Okay" at bounding box center [568, 354] width 118 height 27
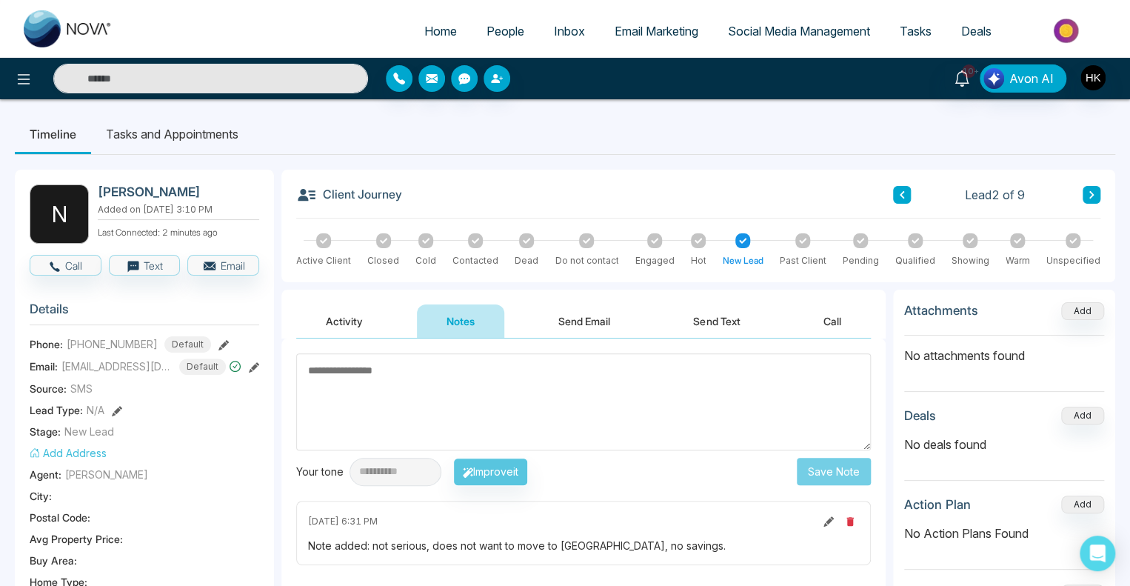
click at [526, 240] on icon at bounding box center [526, 240] width 7 height 5
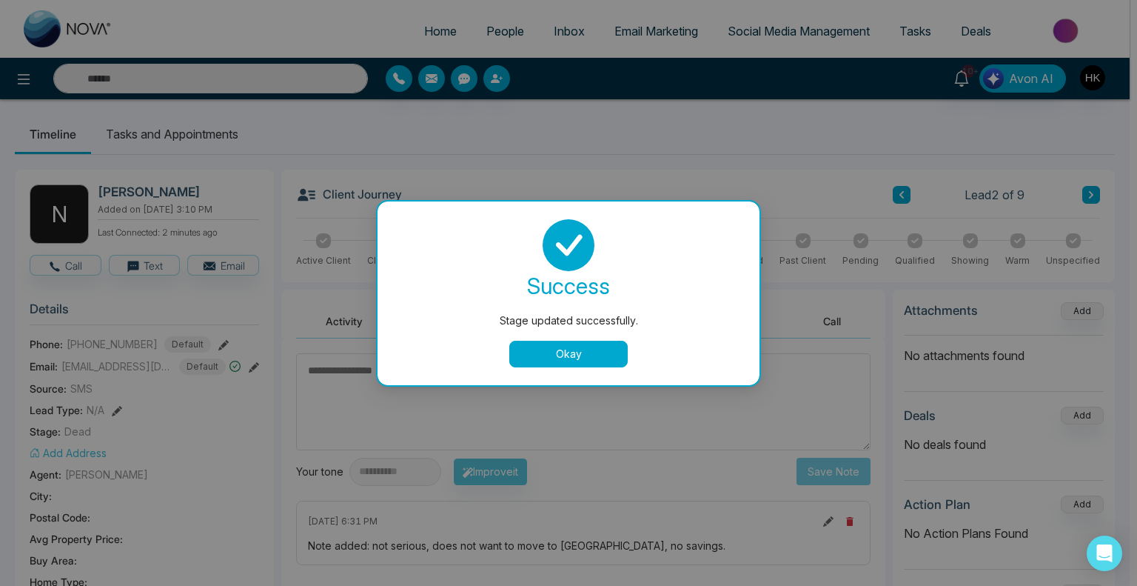
click at [613, 345] on button "Okay" at bounding box center [568, 354] width 118 height 27
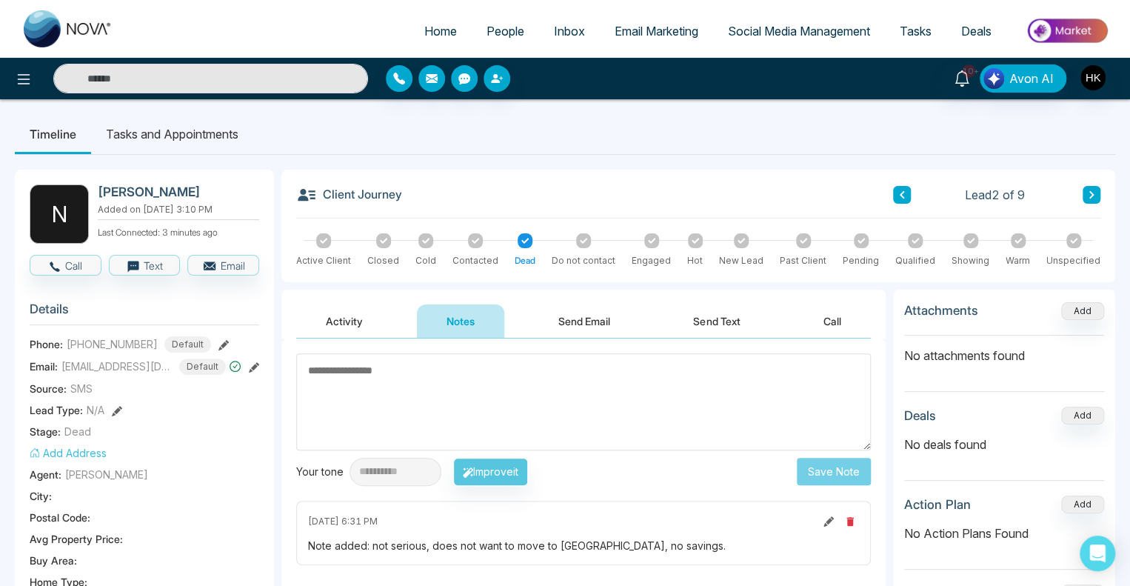
click at [906, 195] on button at bounding box center [902, 195] width 18 height 18
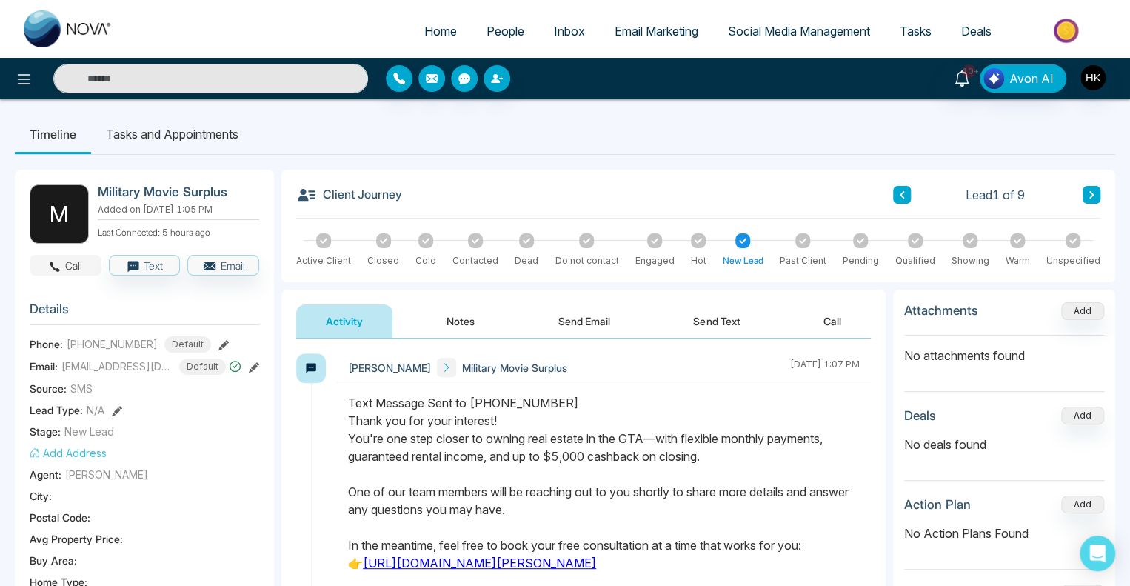
click at [66, 262] on button "Call" at bounding box center [66, 265] width 72 height 21
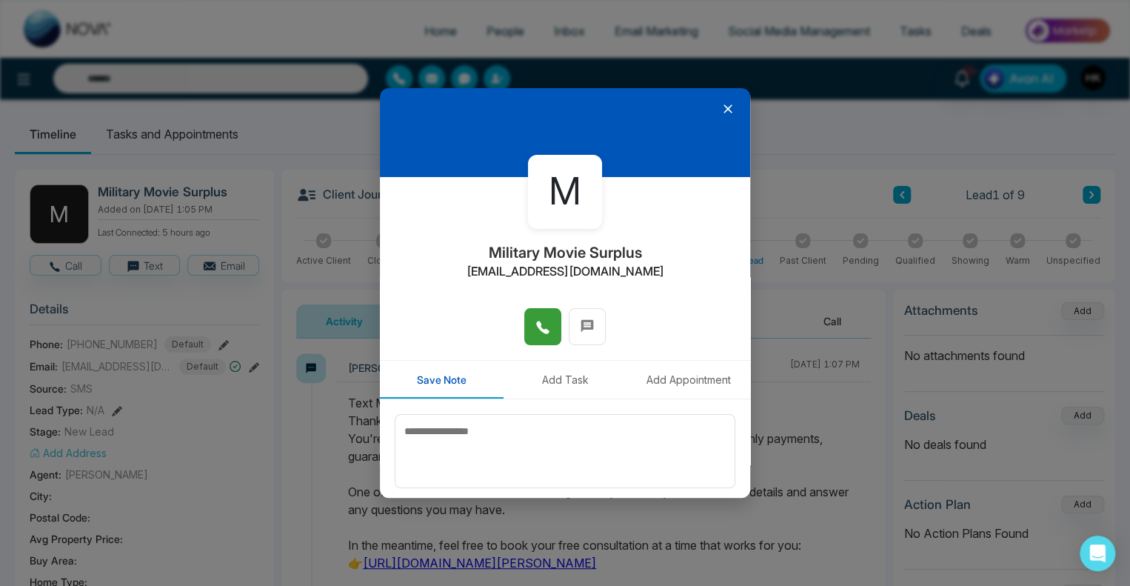
click at [535, 329] on icon at bounding box center [542, 327] width 15 height 15
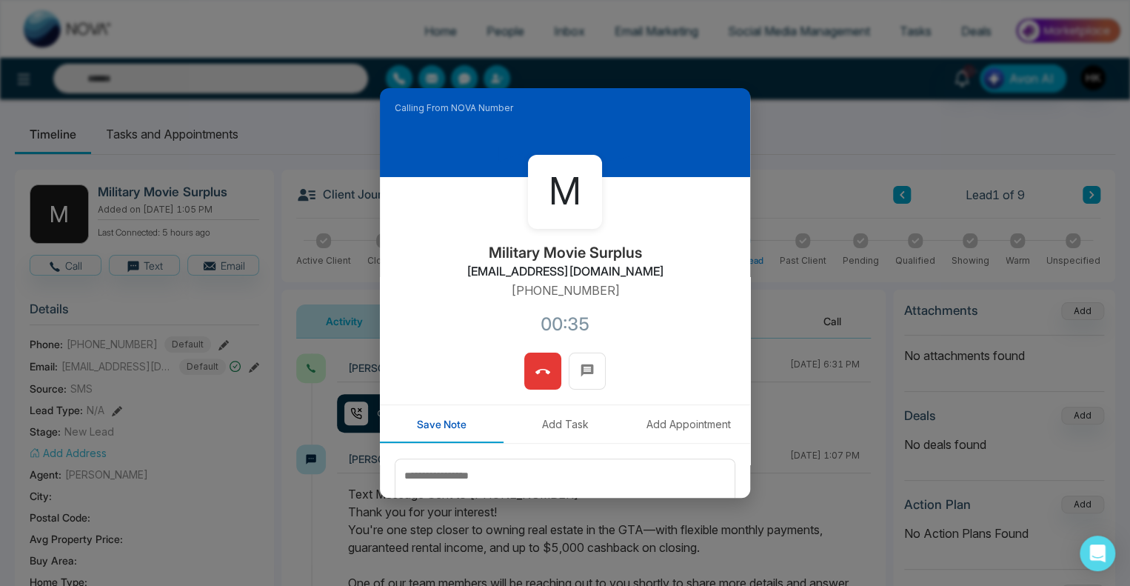
click at [536, 369] on icon at bounding box center [542, 371] width 15 height 5
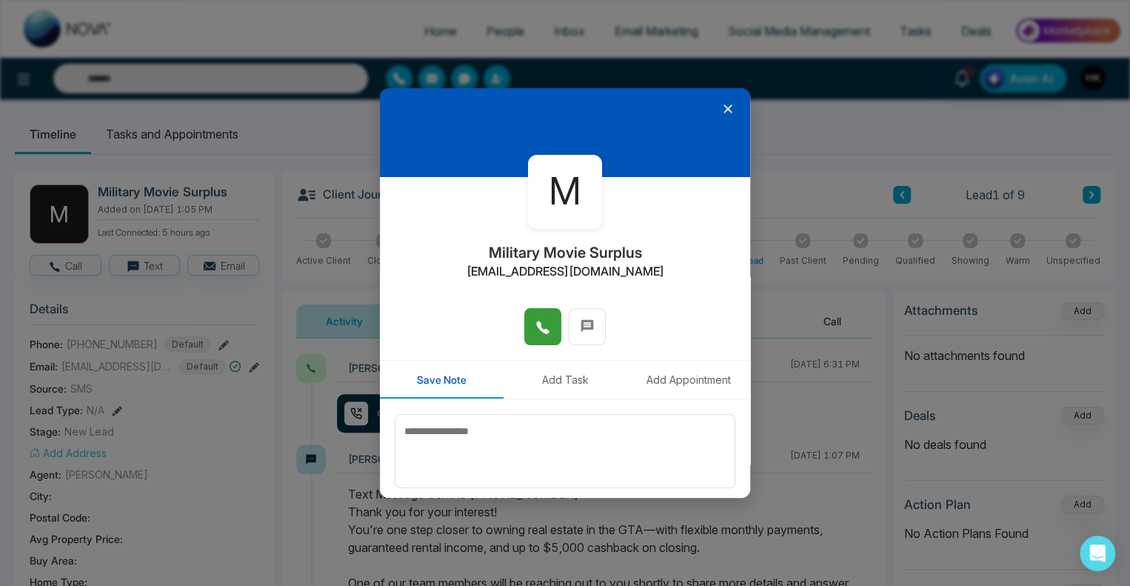
click at [723, 106] on icon at bounding box center [727, 108] width 9 height 9
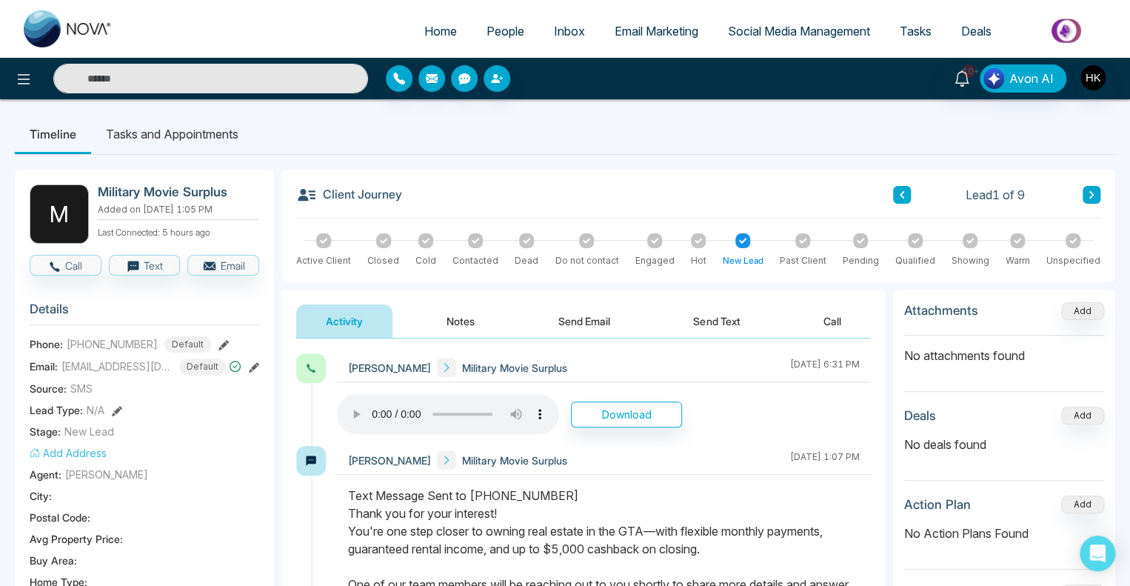
click at [716, 319] on button "Send Text" at bounding box center [716, 320] width 106 height 33
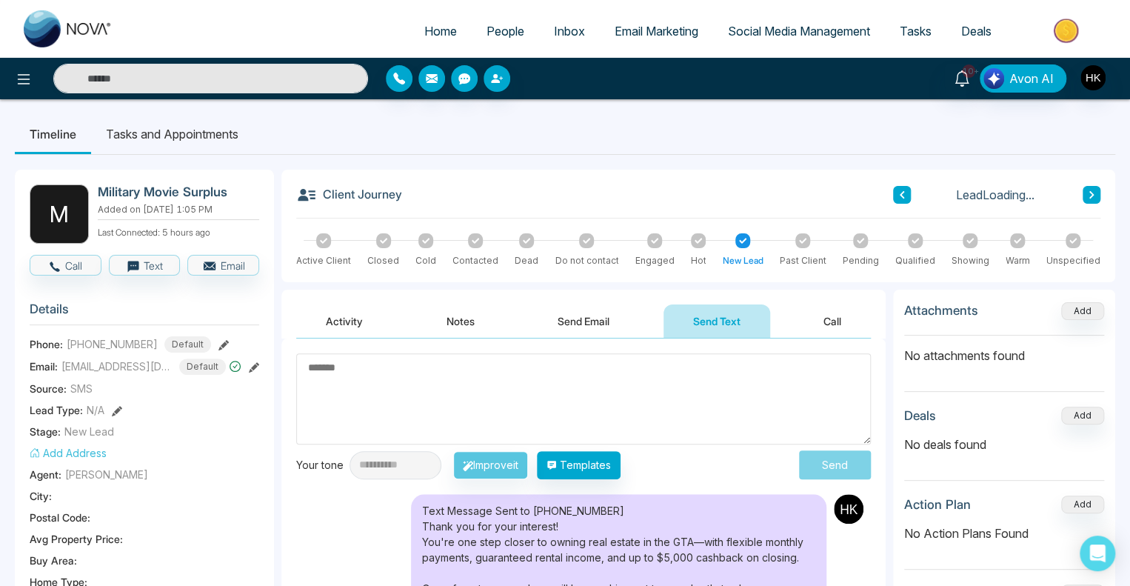
click at [606, 408] on textarea at bounding box center [583, 398] width 575 height 91
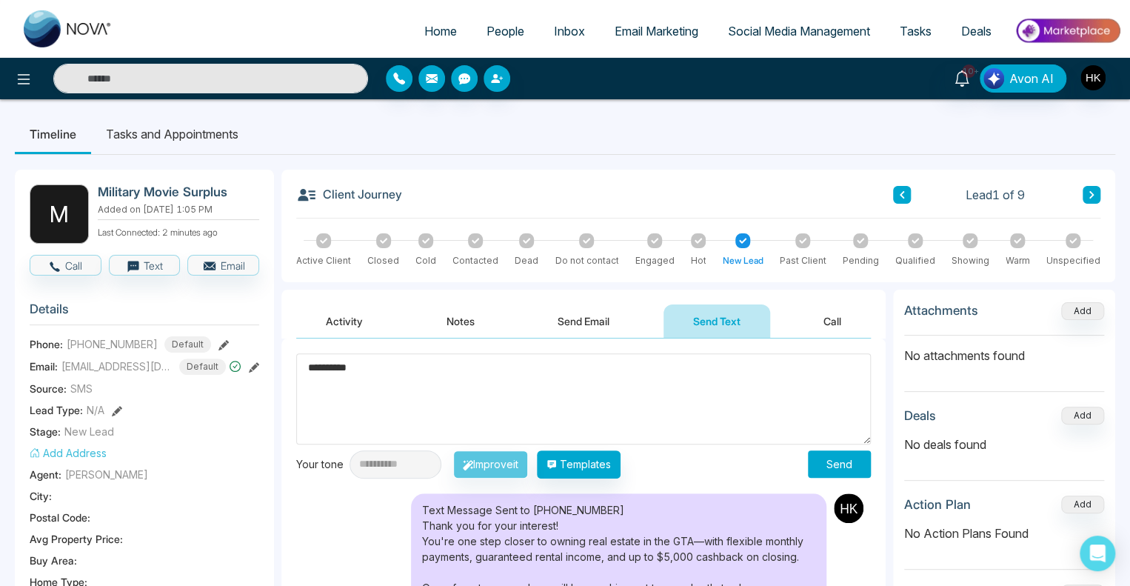
type textarea "*********"
click at [600, 319] on button "Send Email" at bounding box center [583, 320] width 111 height 33
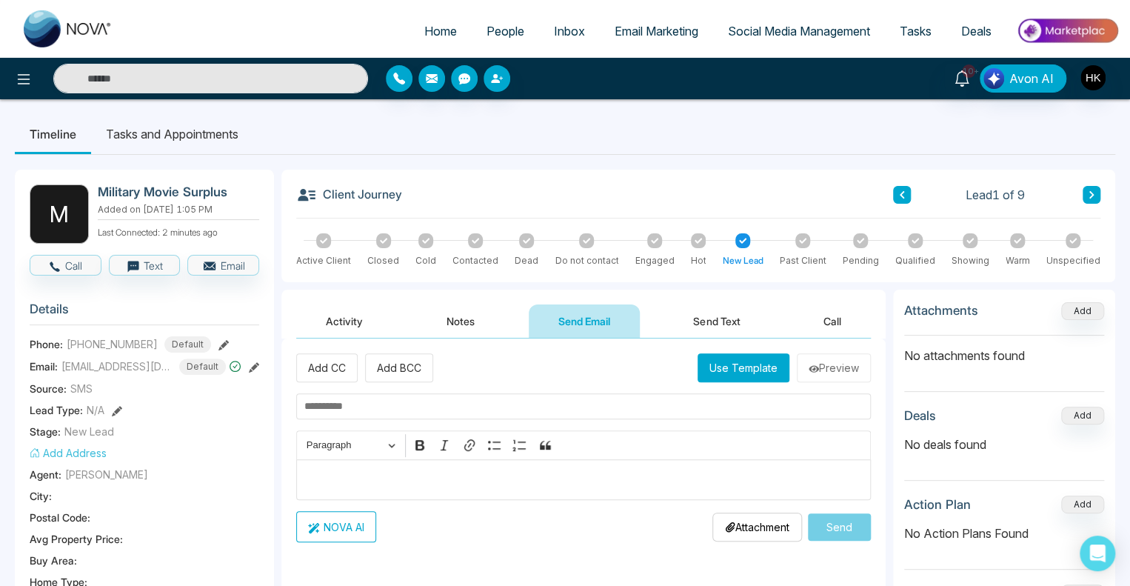
click at [738, 375] on button "Use Template" at bounding box center [743, 367] width 92 height 29
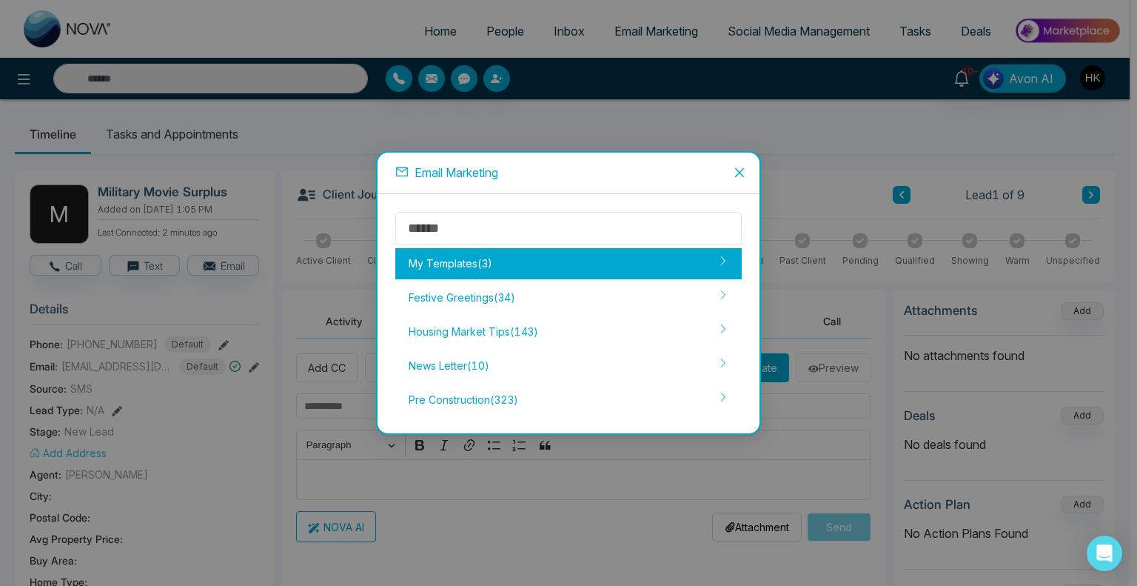
click at [483, 261] on div "My Templates ( 3 )" at bounding box center [568, 263] width 347 height 31
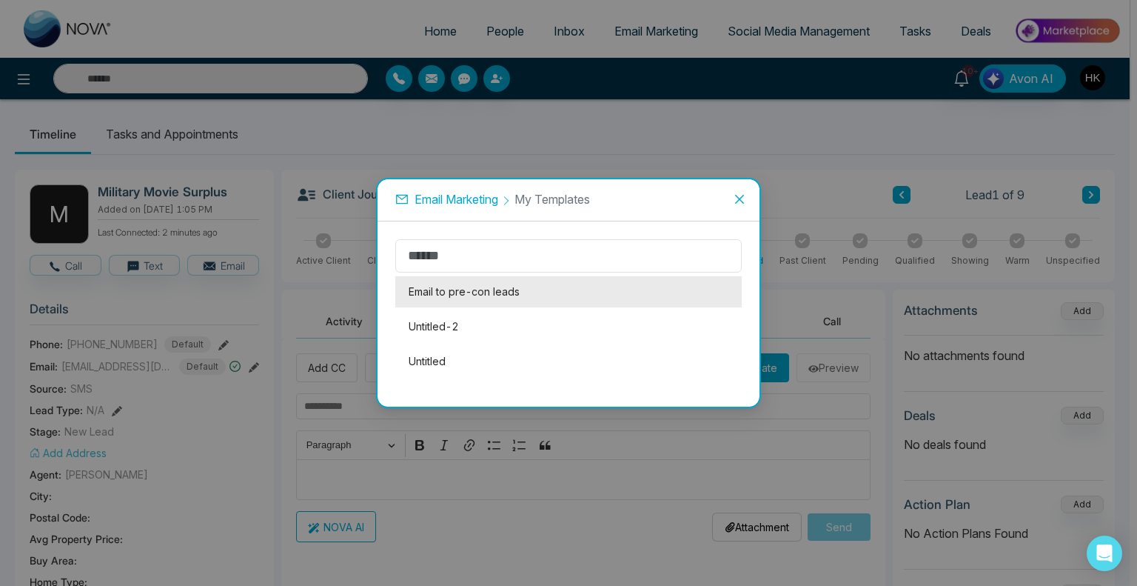
click at [440, 297] on li "Email to pre-con leads" at bounding box center [568, 291] width 347 height 31
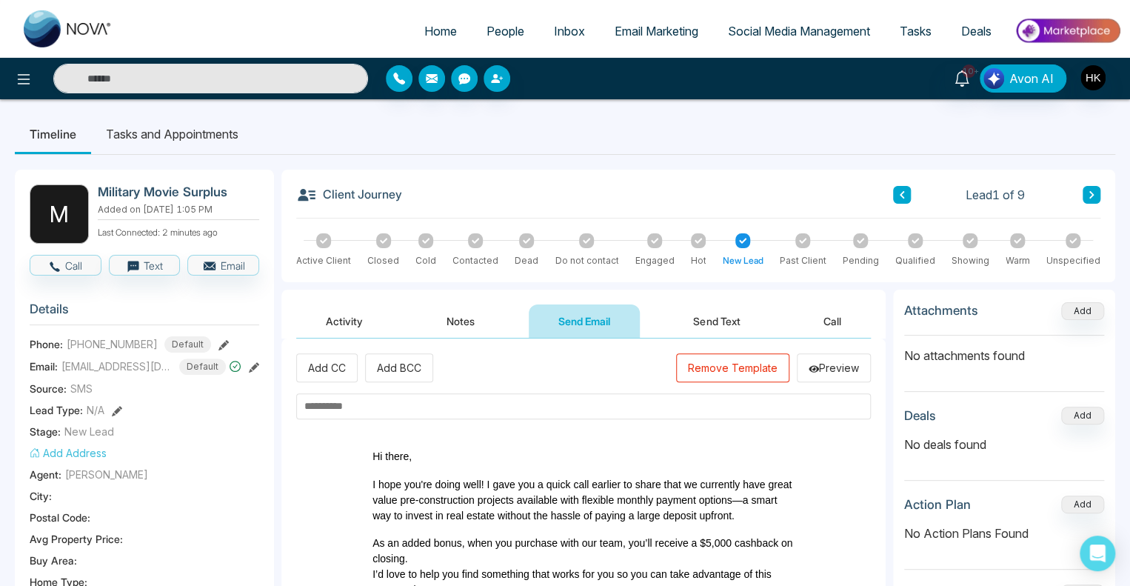
click at [389, 408] on input "text" at bounding box center [583, 406] width 575 height 26
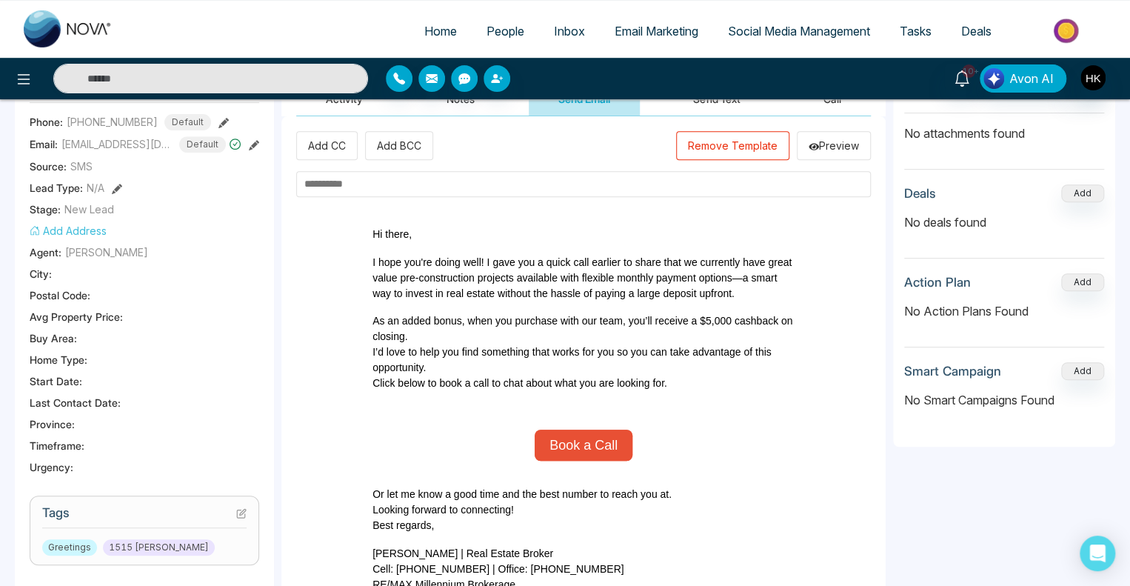
scroll to position [148, 0]
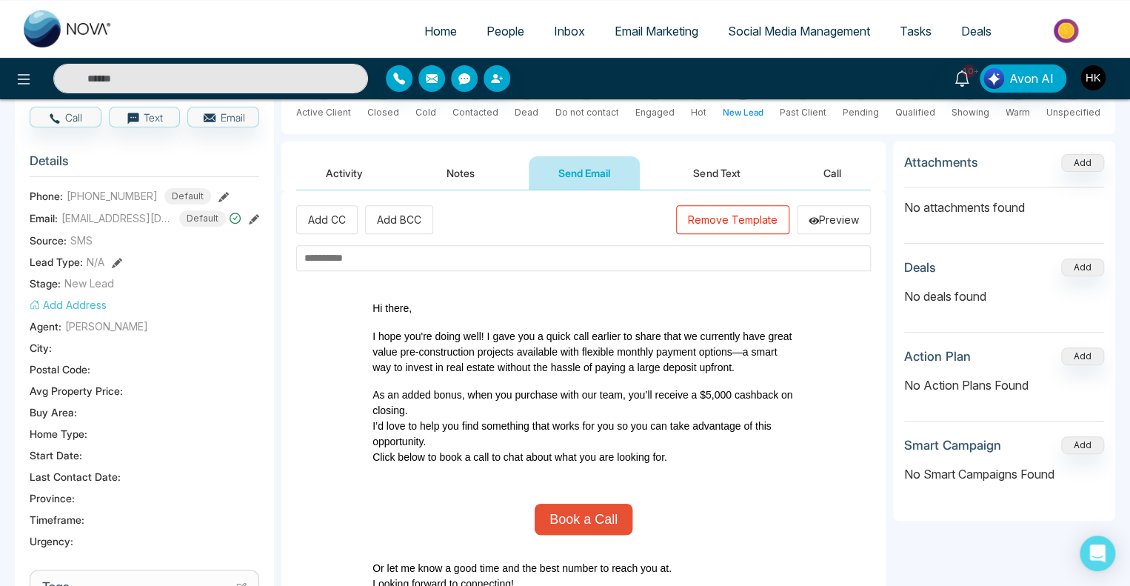
click at [347, 251] on input "text" at bounding box center [583, 258] width 575 height 26
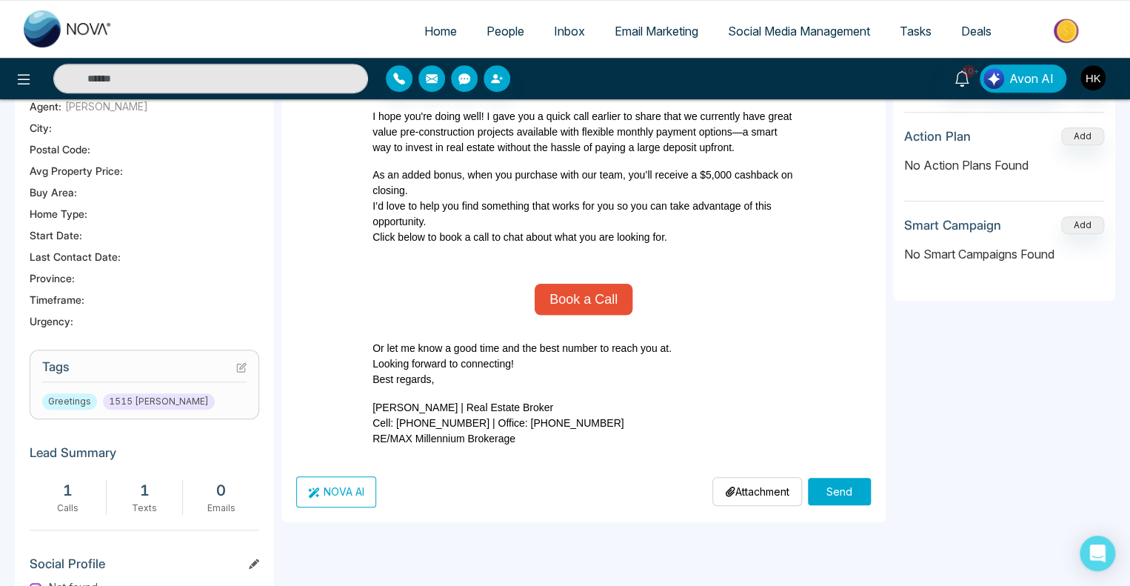
scroll to position [370, 0]
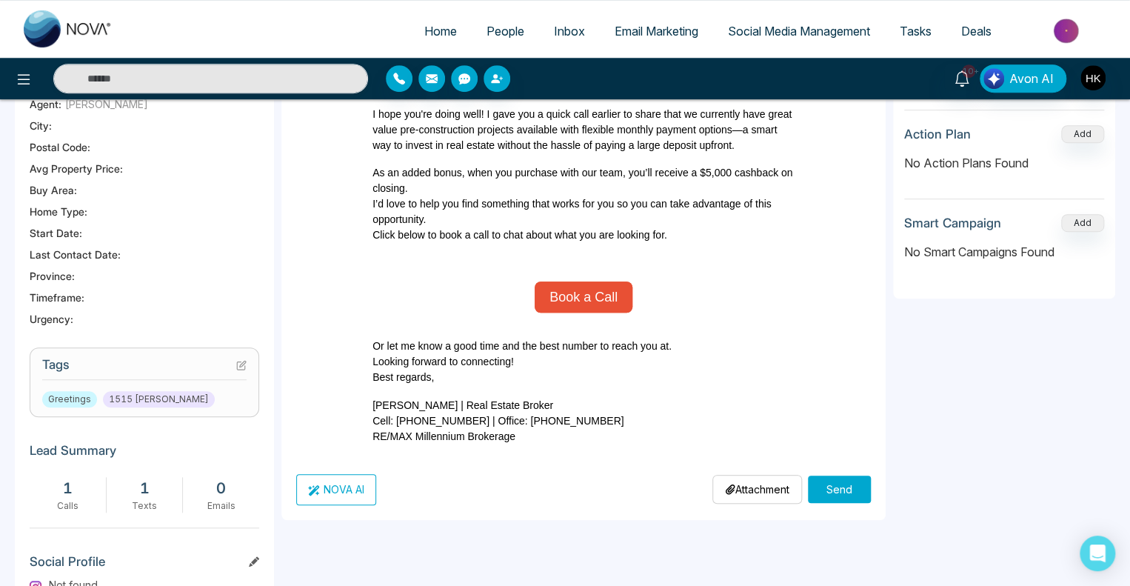
type input "**********"
click at [851, 489] on button "Send" at bounding box center [839, 488] width 63 height 27
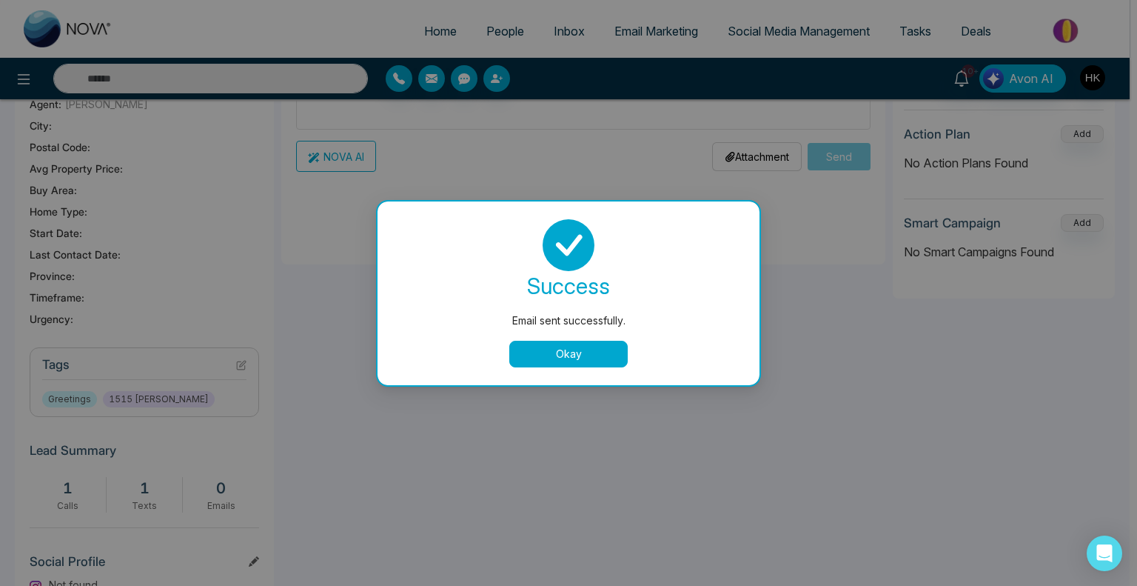
click at [604, 353] on button "Okay" at bounding box center [568, 354] width 118 height 27
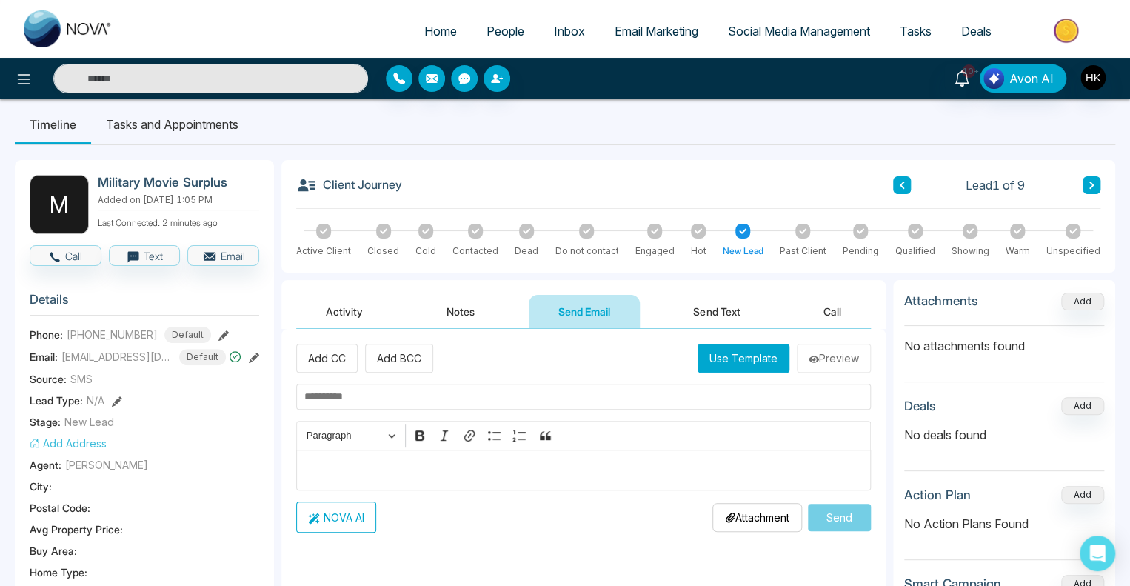
scroll to position [0, 0]
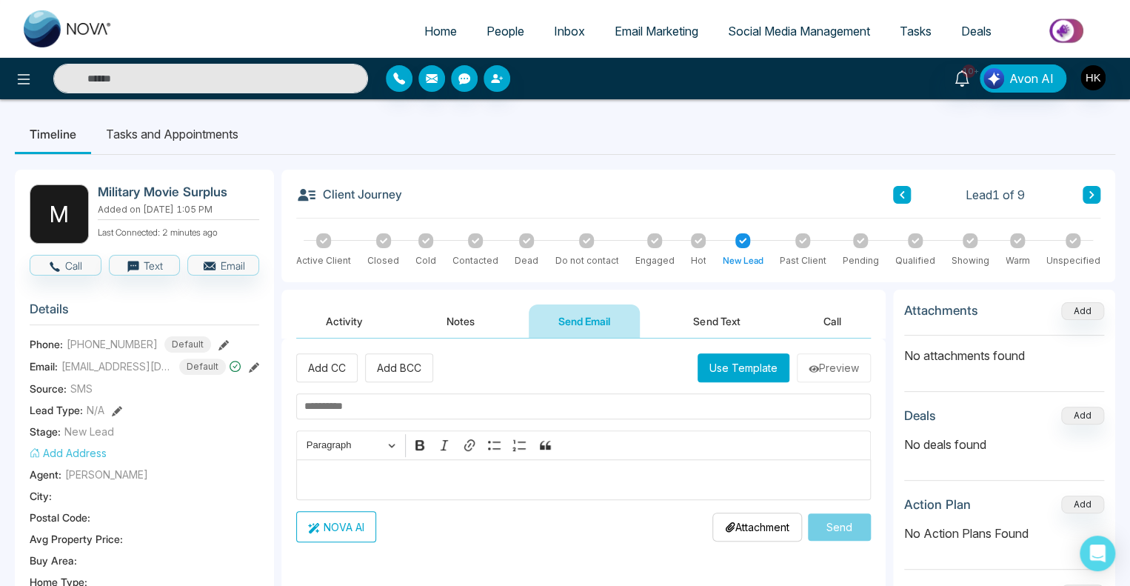
click at [675, 329] on button "Send Text" at bounding box center [716, 320] width 106 height 33
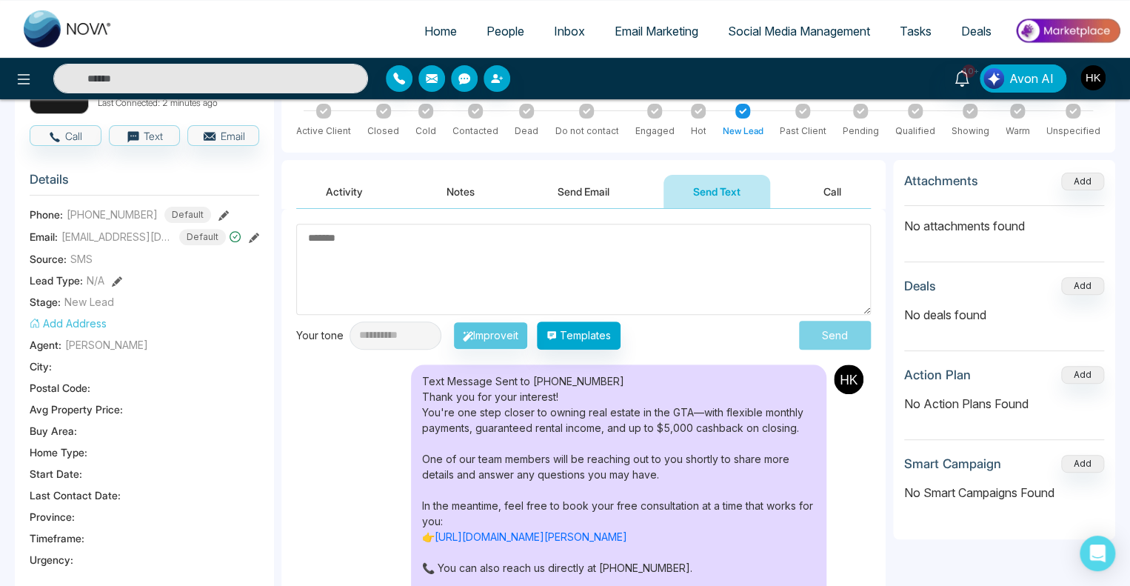
scroll to position [222, 0]
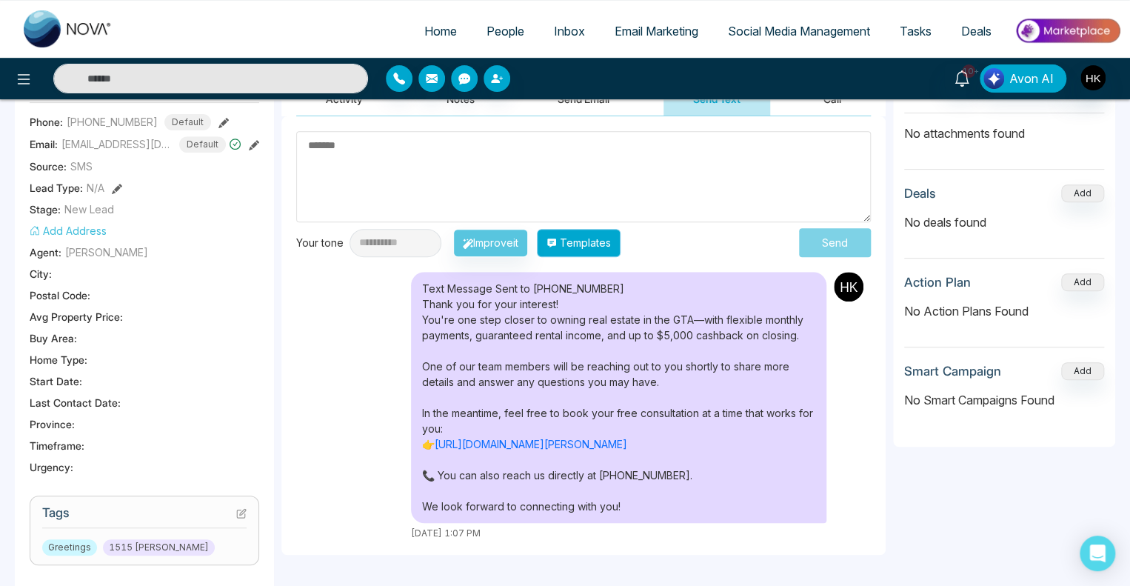
click at [556, 238] on icon "button" at bounding box center [551, 242] width 9 height 9
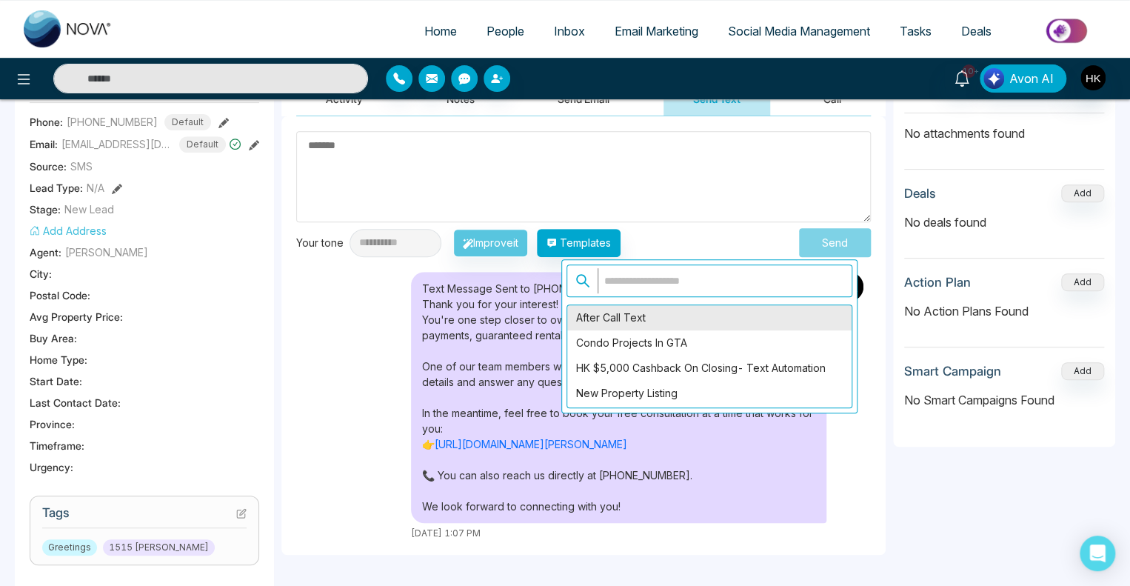
click at [595, 309] on div "After Call Text" at bounding box center [709, 317] width 284 height 25
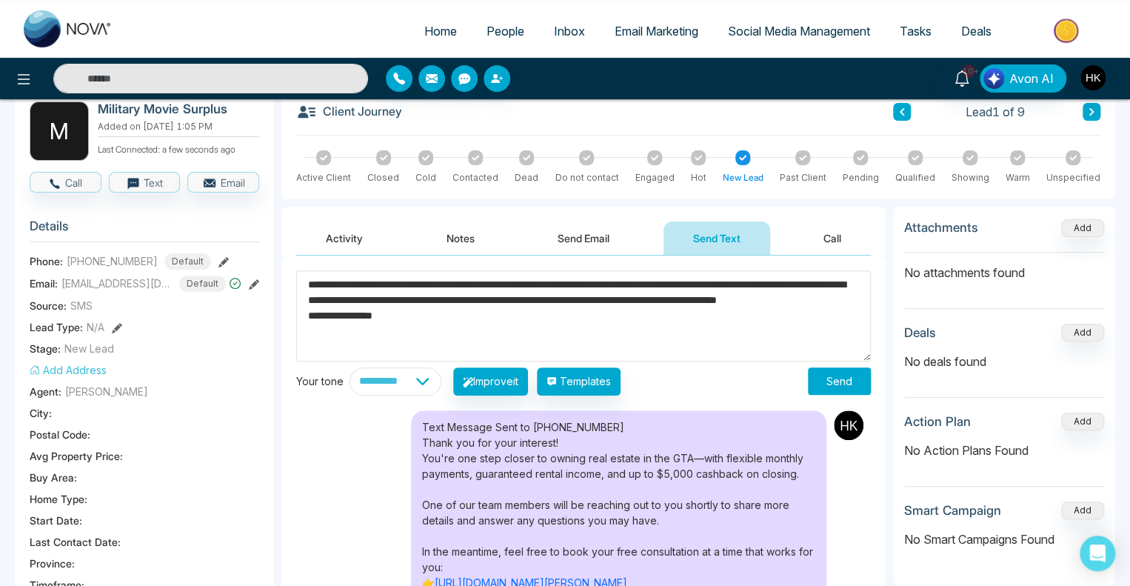
scroll to position [74, 0]
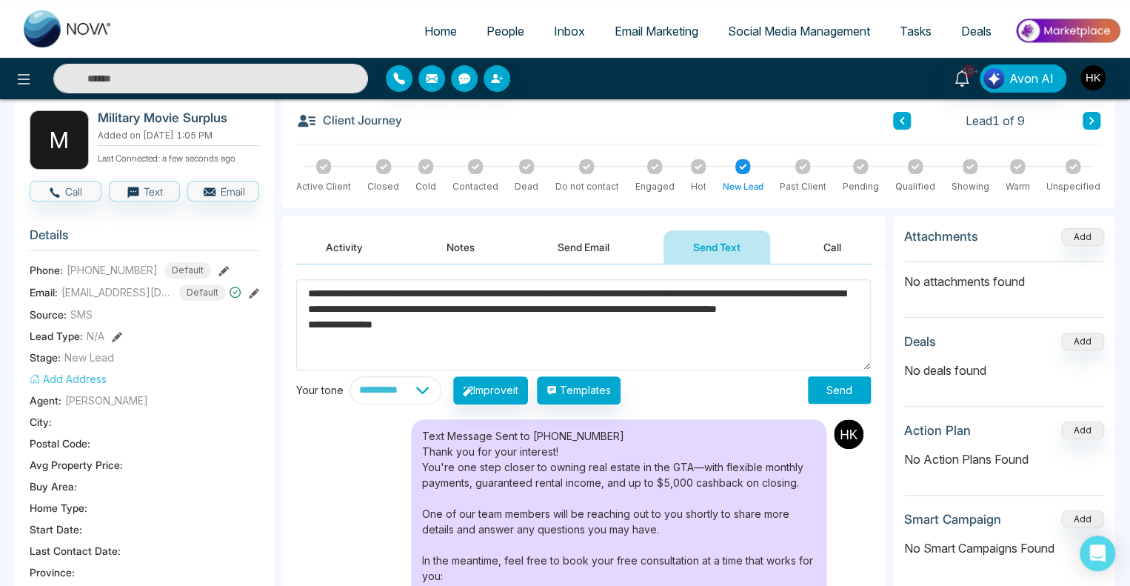
drag, startPoint x: 377, startPoint y: 295, endPoint x: 321, endPoint y: 293, distance: 55.6
click at [321, 293] on textarea "**********" at bounding box center [583, 324] width 575 height 91
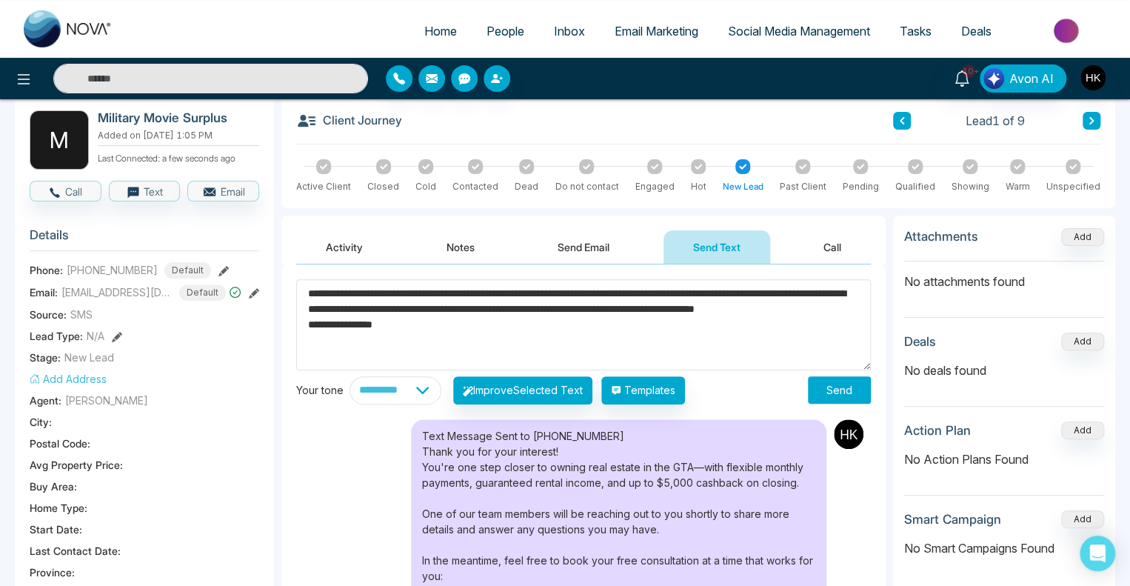
click at [734, 297] on textarea "**********" at bounding box center [583, 324] width 575 height 91
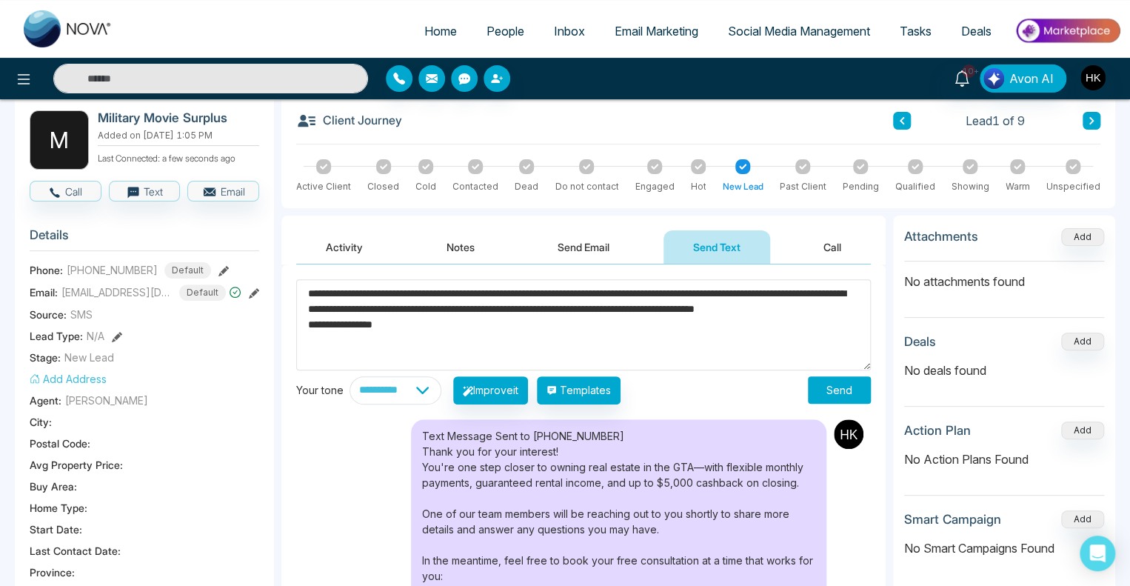
type textarea "**********"
click at [834, 387] on button "Send" at bounding box center [839, 389] width 63 height 27
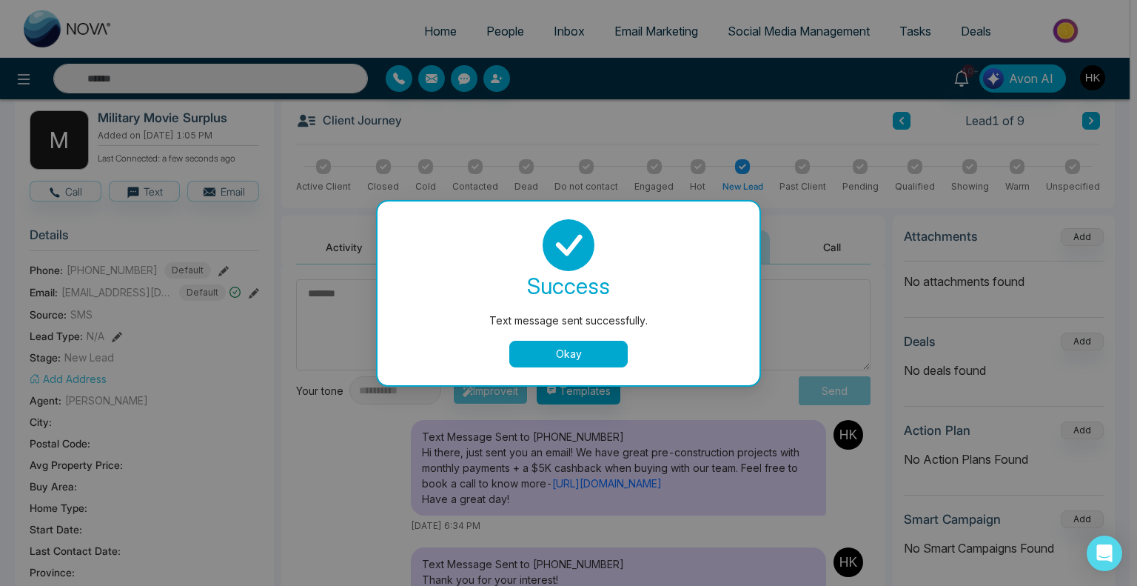
click at [558, 355] on button "Okay" at bounding box center [568, 354] width 118 height 27
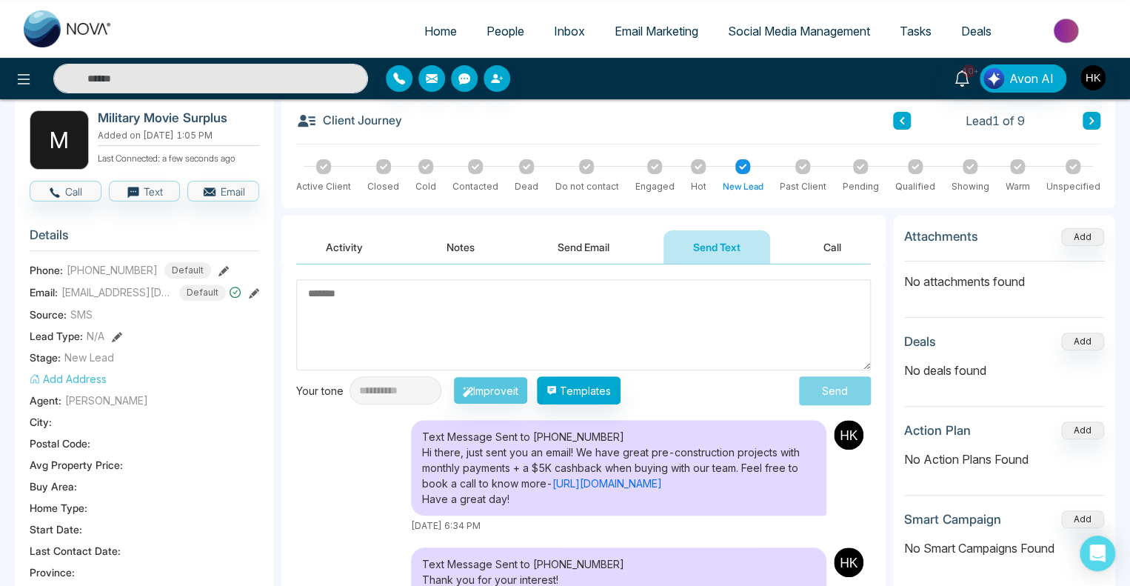
scroll to position [0, 0]
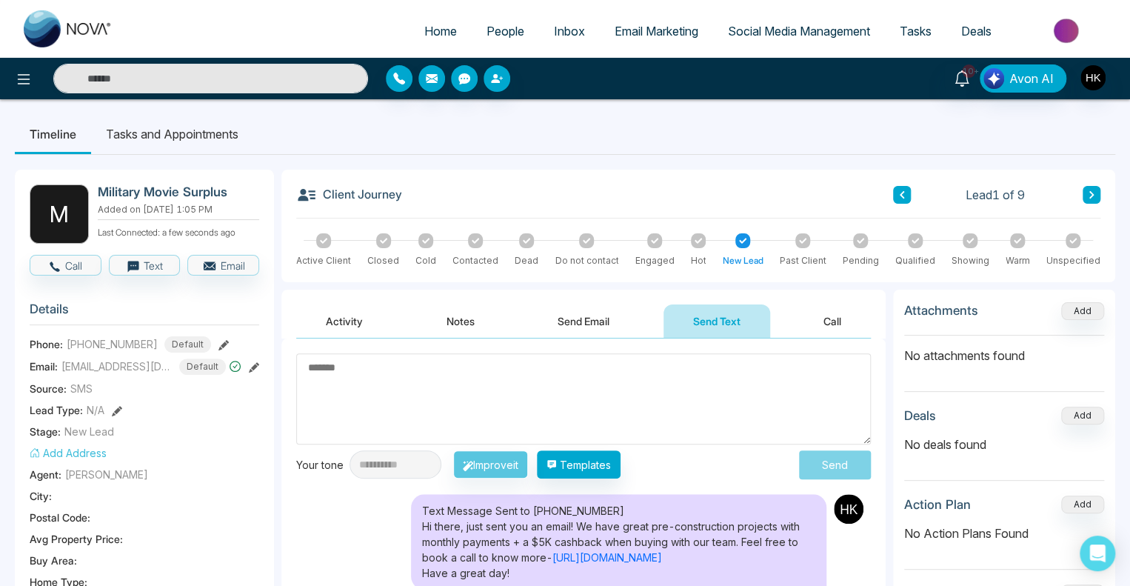
click at [429, 29] on span "Home" at bounding box center [440, 31] width 33 height 15
select select "*"
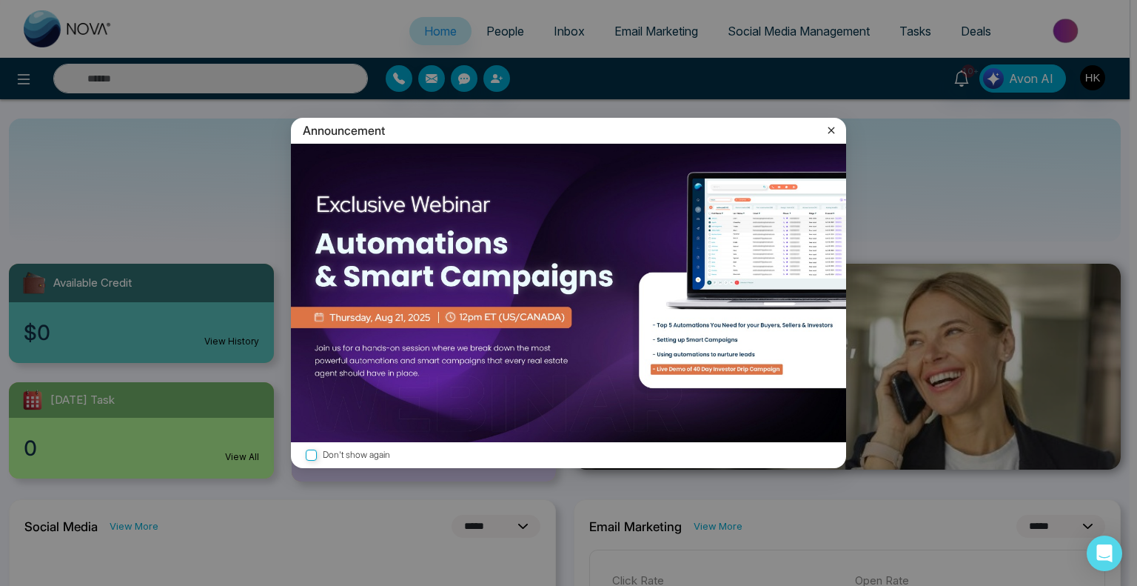
click at [835, 133] on icon at bounding box center [831, 130] width 15 height 15
